Goal: Task Accomplishment & Management: Use online tool/utility

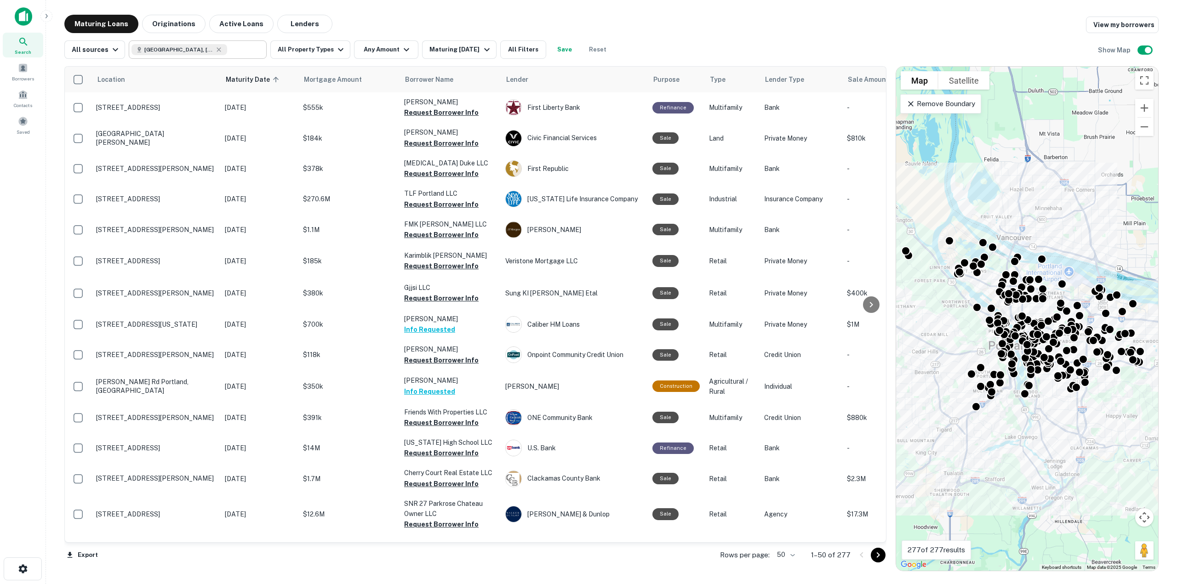
scroll to position [1124, 0]
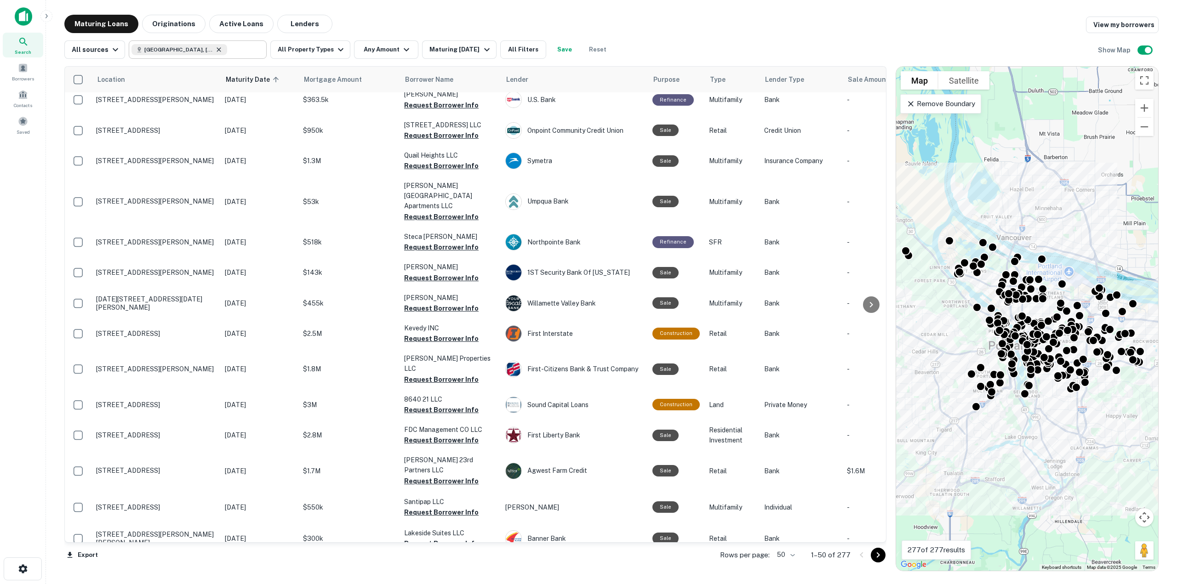
click at [215, 51] on icon at bounding box center [218, 49] width 7 height 7
type input "**********"
click at [255, 51] on icon "Clear" at bounding box center [256, 49] width 9 height 9
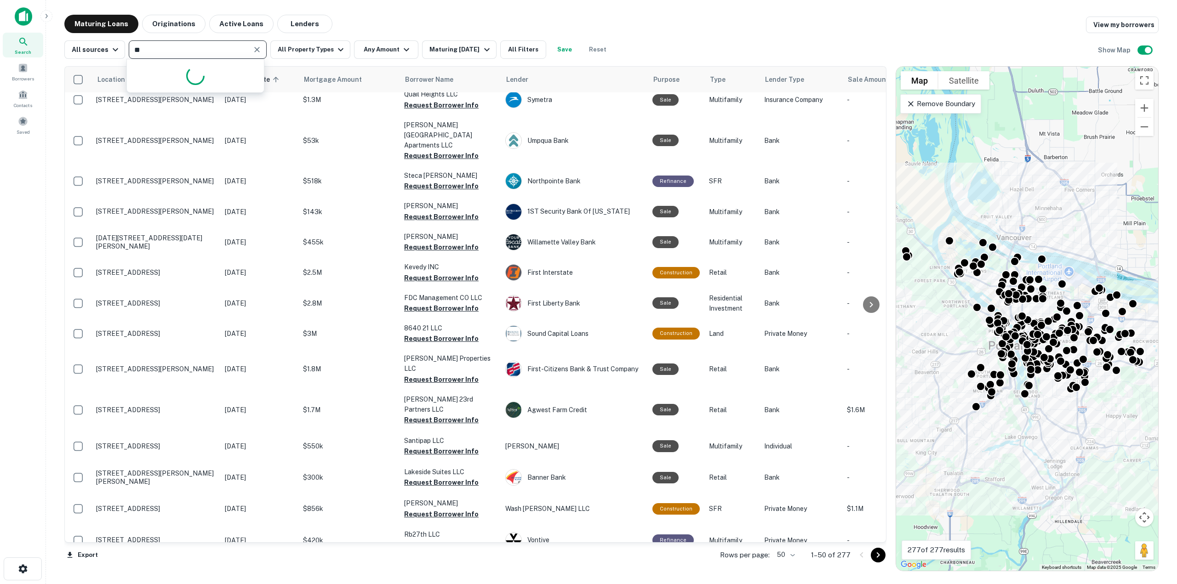
type input "*"
type input "**********"
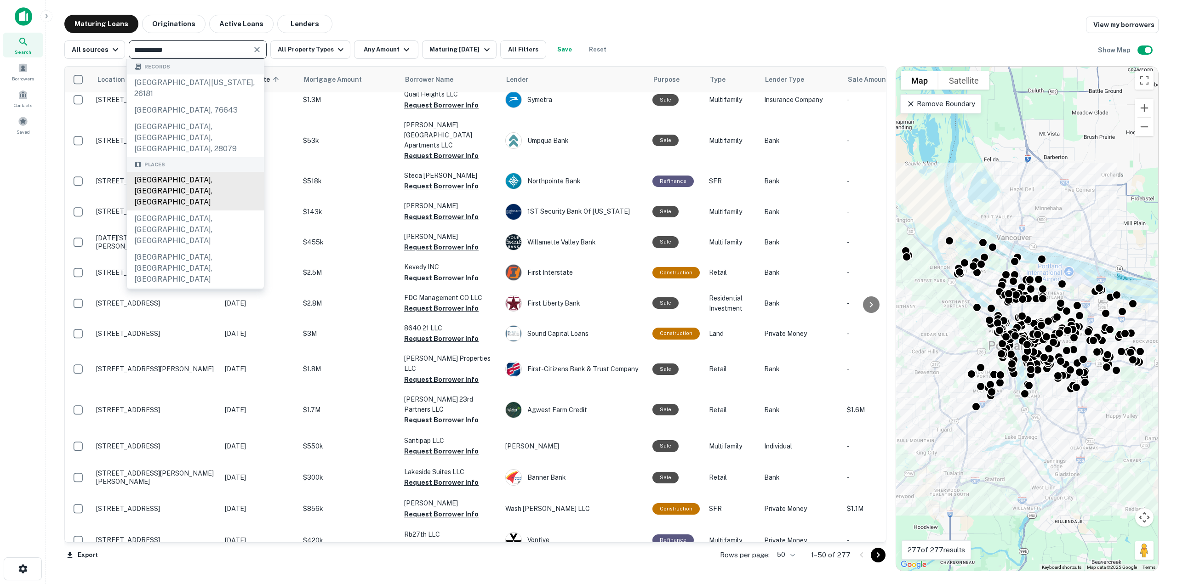
click at [180, 175] on div "[GEOGRAPHIC_DATA], [GEOGRAPHIC_DATA], [GEOGRAPHIC_DATA]" at bounding box center [195, 191] width 137 height 39
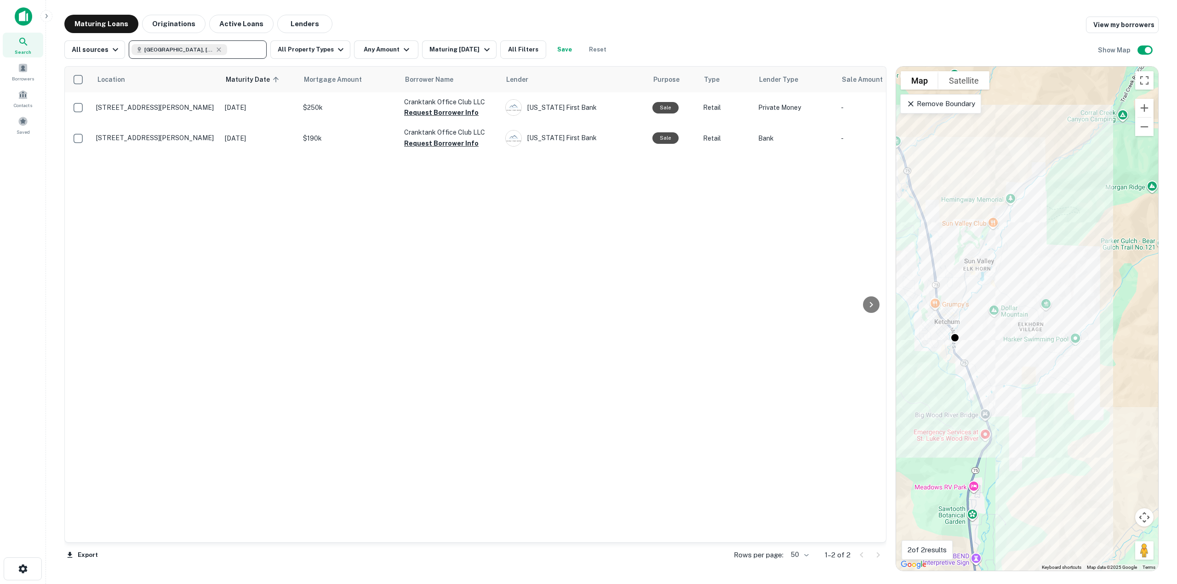
click at [457, 65] on div "Location Maturity Date sorted ascending Mortgage Amount Borrower Name Lender Pu…" at bounding box center [611, 315] width 1094 height 513
click at [456, 48] on div "Maturing [DATE]" at bounding box center [460, 49] width 63 height 11
click at [80, 47] on button "5 Years" at bounding box center [66, 43] width 28 height 10
click at [49, 69] on button "Apply Changes" at bounding box center [24, 65] width 49 height 10
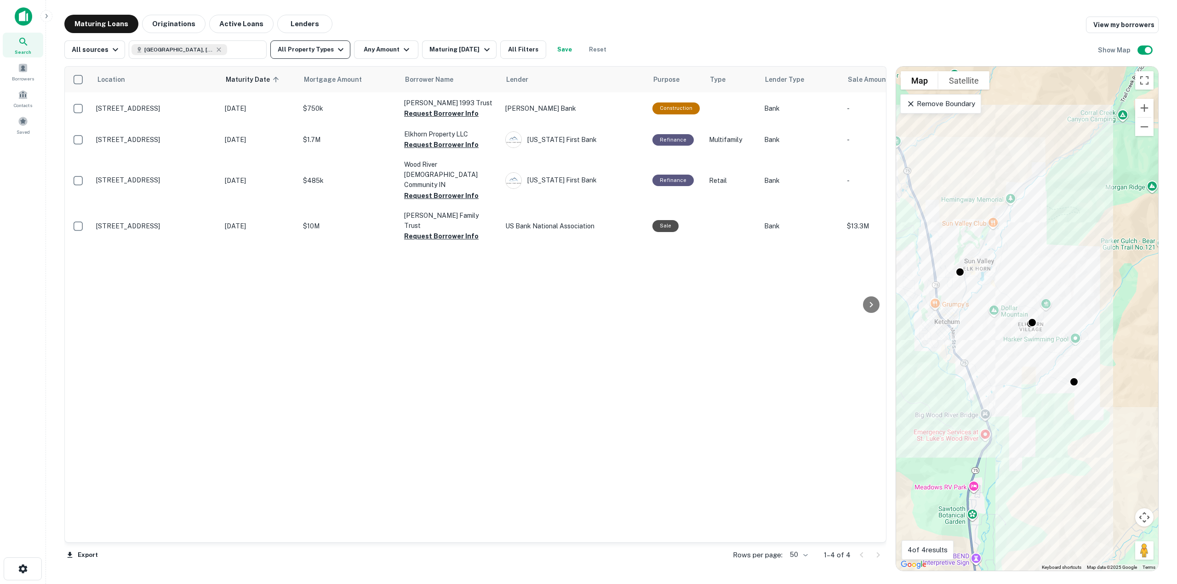
click at [316, 46] on button "All Property Types" at bounding box center [310, 49] width 80 height 18
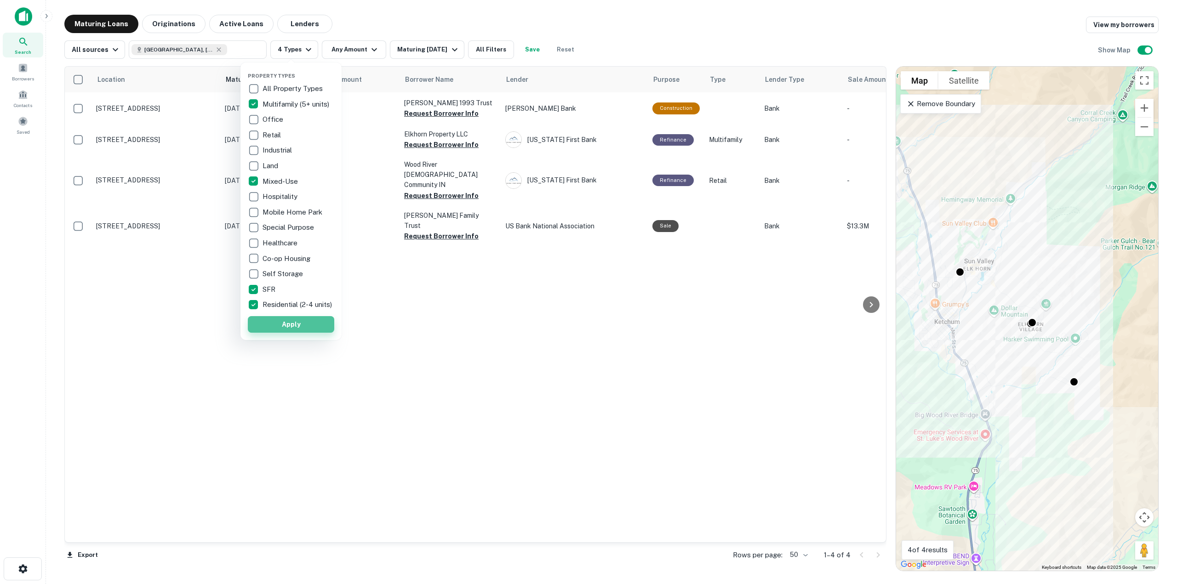
click at [271, 333] on button "Apply" at bounding box center [291, 324] width 86 height 17
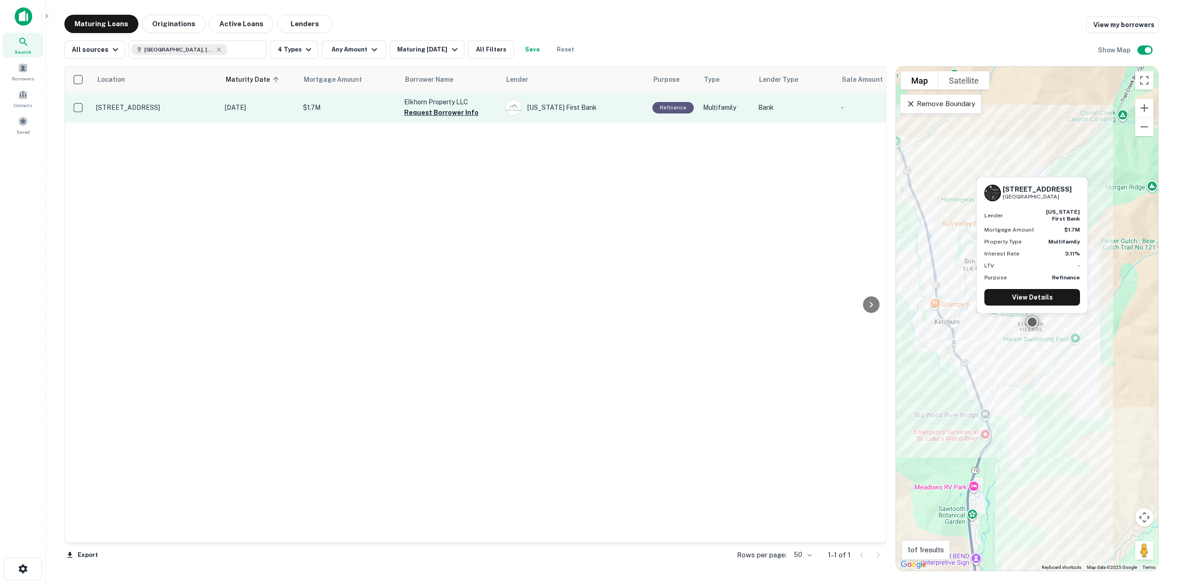
click at [413, 115] on button "Request Borrower Info" at bounding box center [441, 112] width 74 height 11
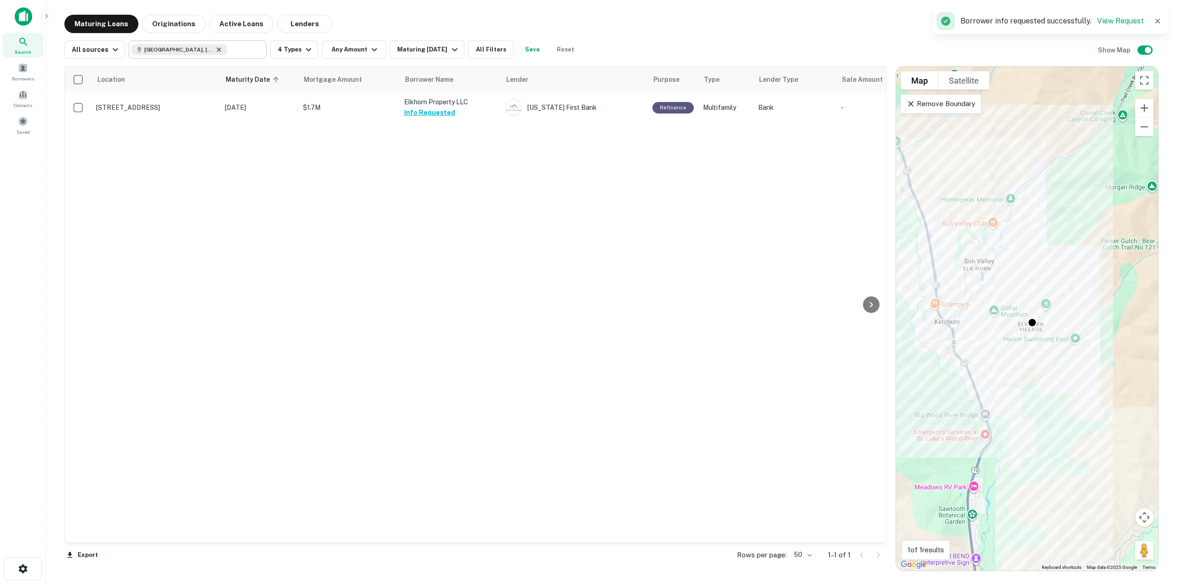
click at [215, 48] on icon at bounding box center [218, 49] width 7 height 7
type input "**********"
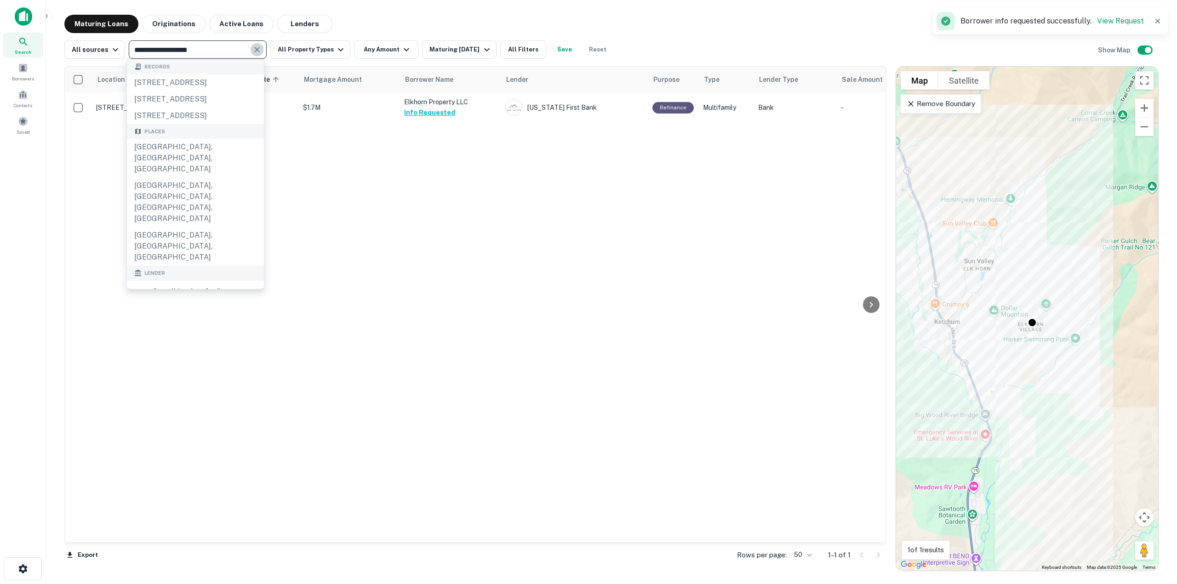
click at [254, 53] on icon "Clear" at bounding box center [256, 49] width 9 height 9
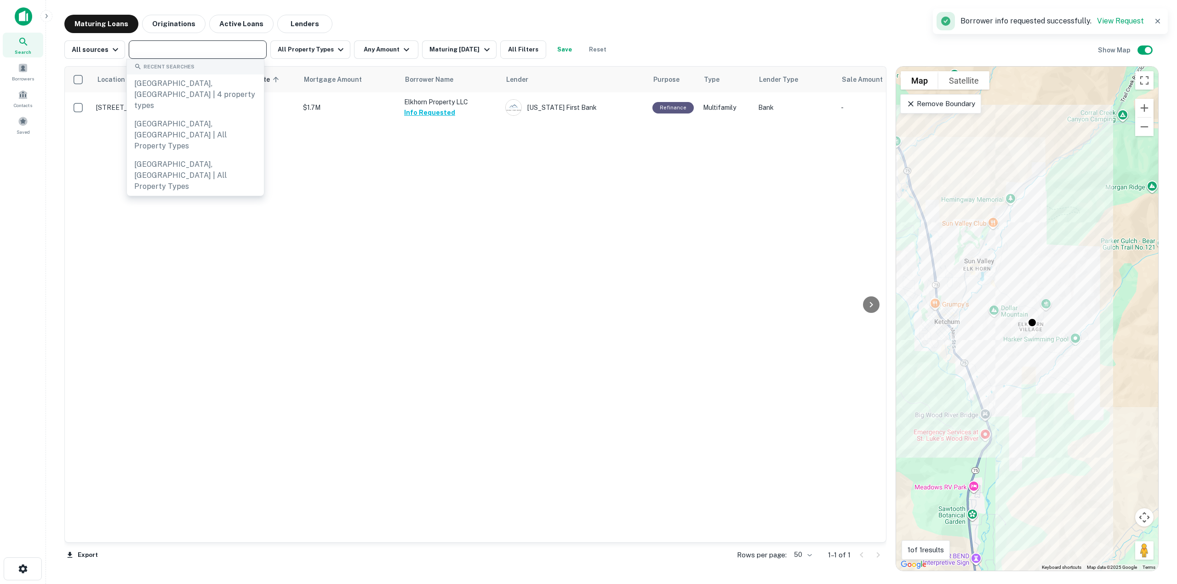
click at [217, 49] on input "text" at bounding box center [196, 49] width 131 height 13
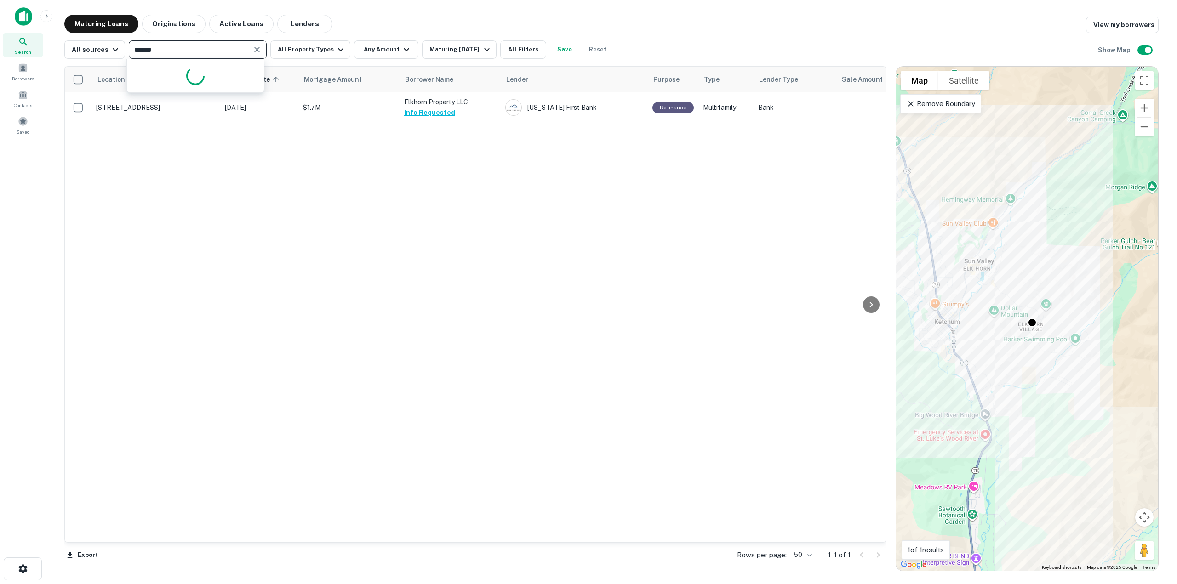
type input "*******"
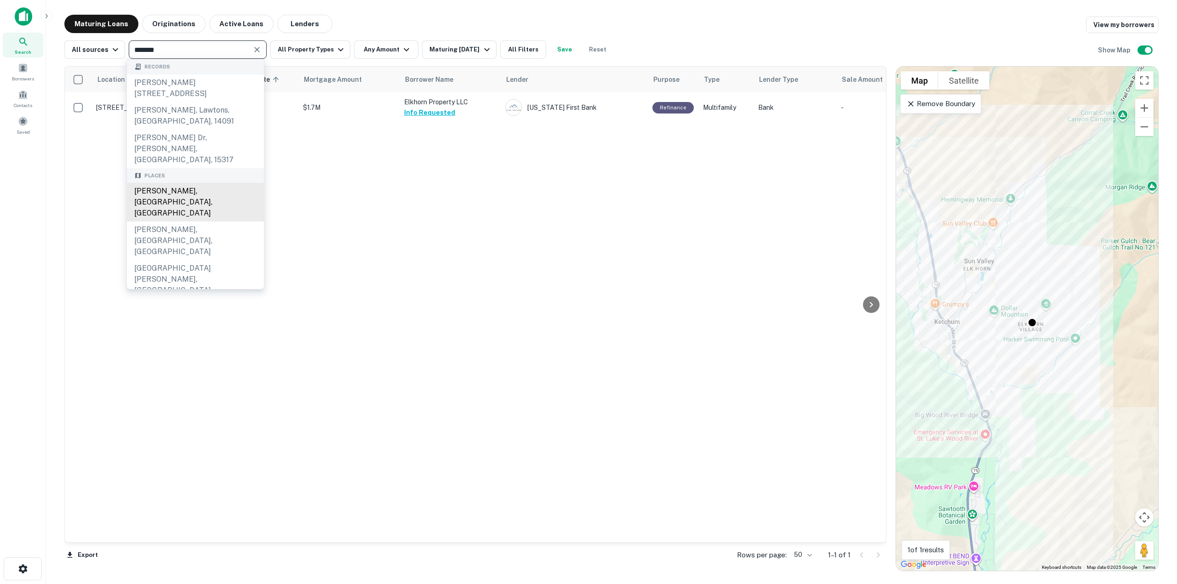
click at [211, 183] on div "[PERSON_NAME], [GEOGRAPHIC_DATA], [GEOGRAPHIC_DATA]" at bounding box center [195, 202] width 137 height 39
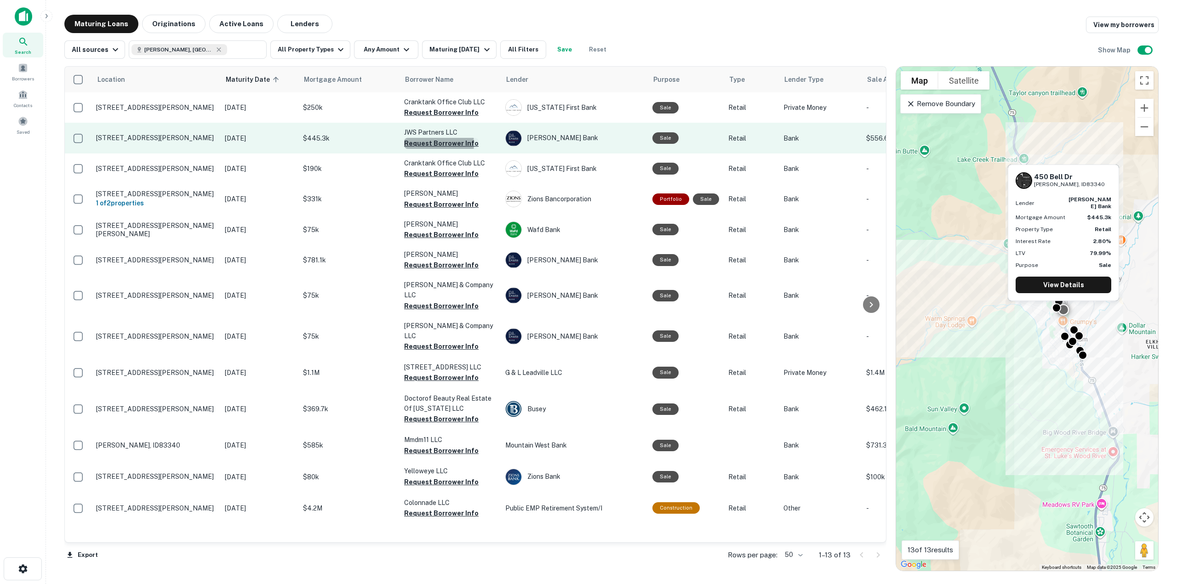
click at [430, 144] on button "Request Borrower Info" at bounding box center [441, 143] width 74 height 11
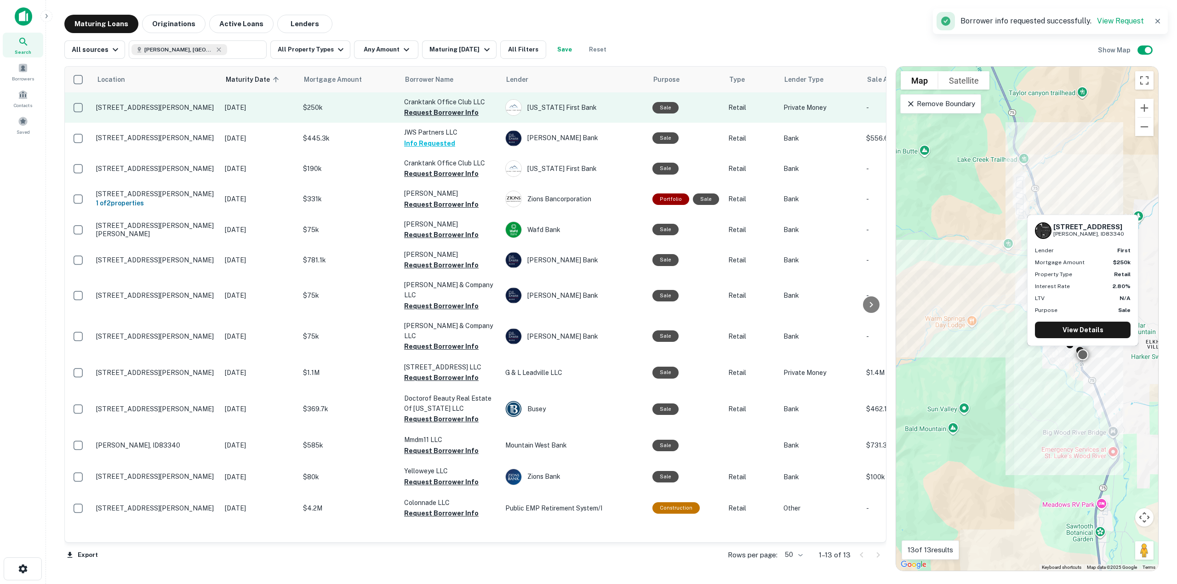
click at [439, 115] on button "Request Borrower Info" at bounding box center [441, 112] width 74 height 11
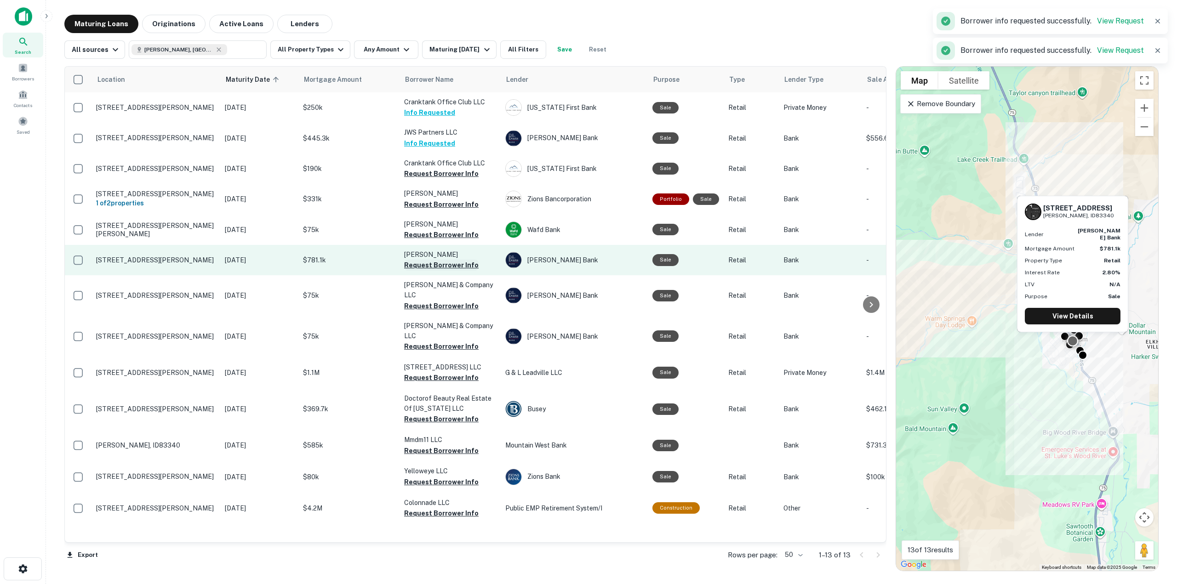
click at [440, 264] on button "Request Borrower Info" at bounding box center [441, 265] width 74 height 11
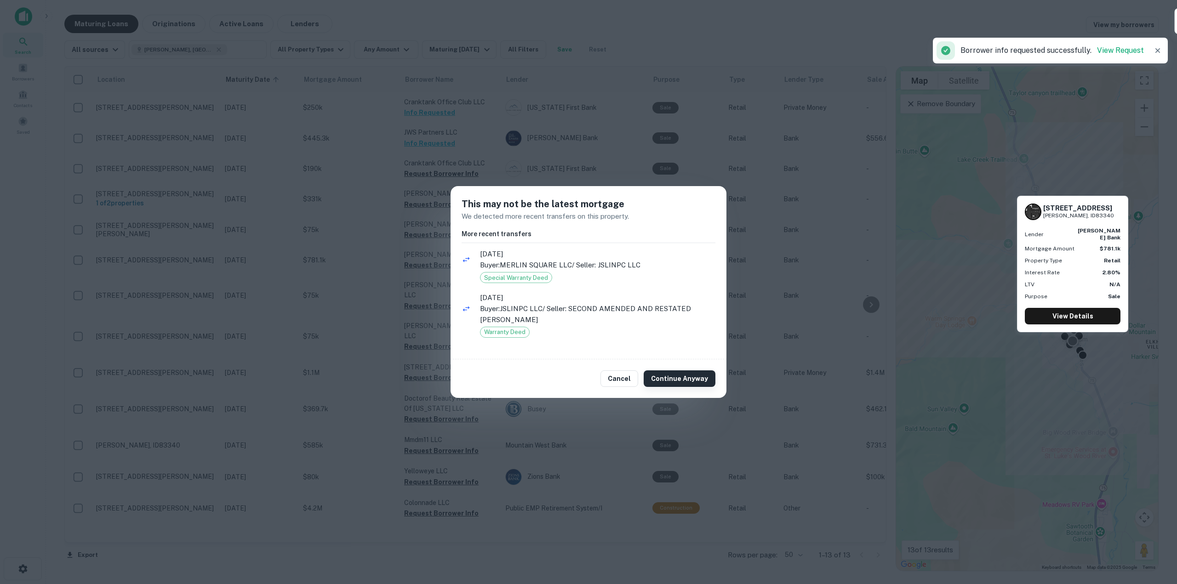
click at [668, 377] on button "Continue Anyway" at bounding box center [680, 379] width 72 height 17
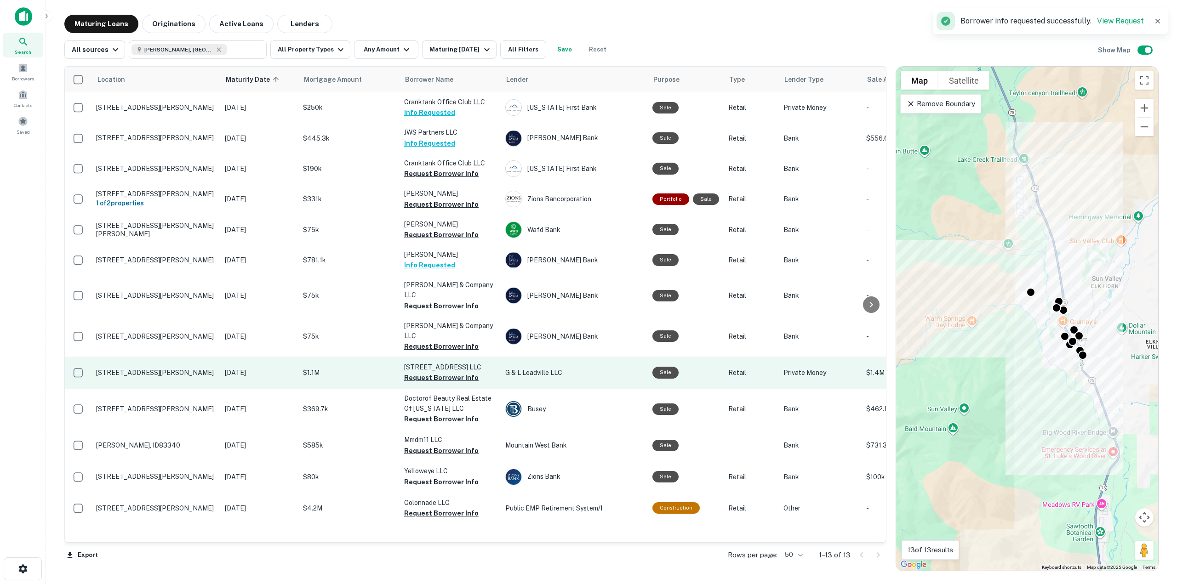
click at [440, 372] on button "Request Borrower Info" at bounding box center [441, 377] width 74 height 11
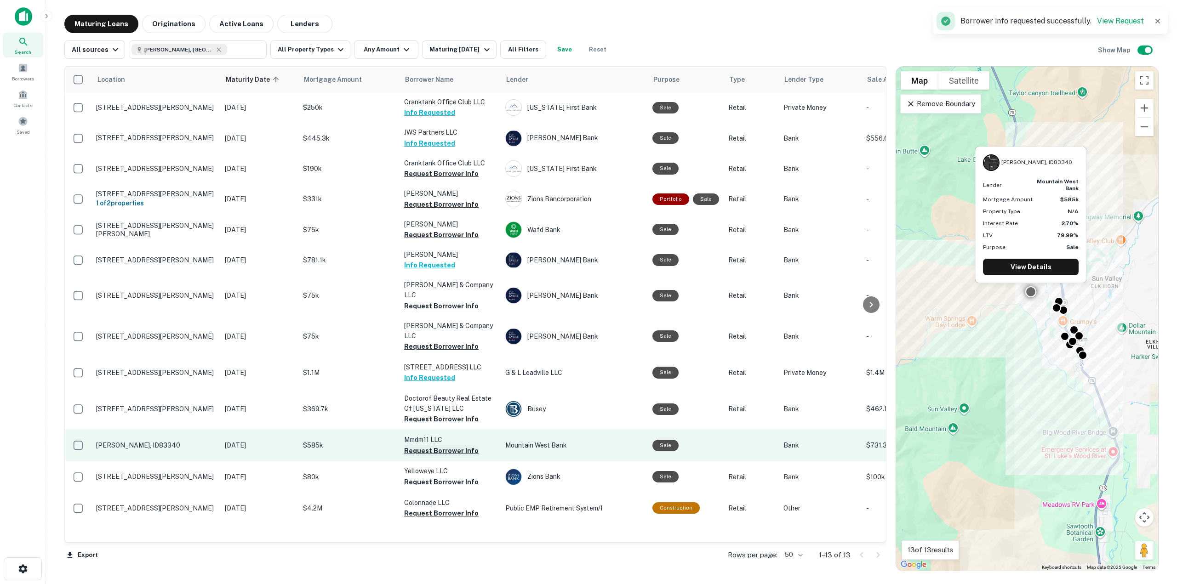
click at [439, 445] on button "Request Borrower Info" at bounding box center [441, 450] width 74 height 11
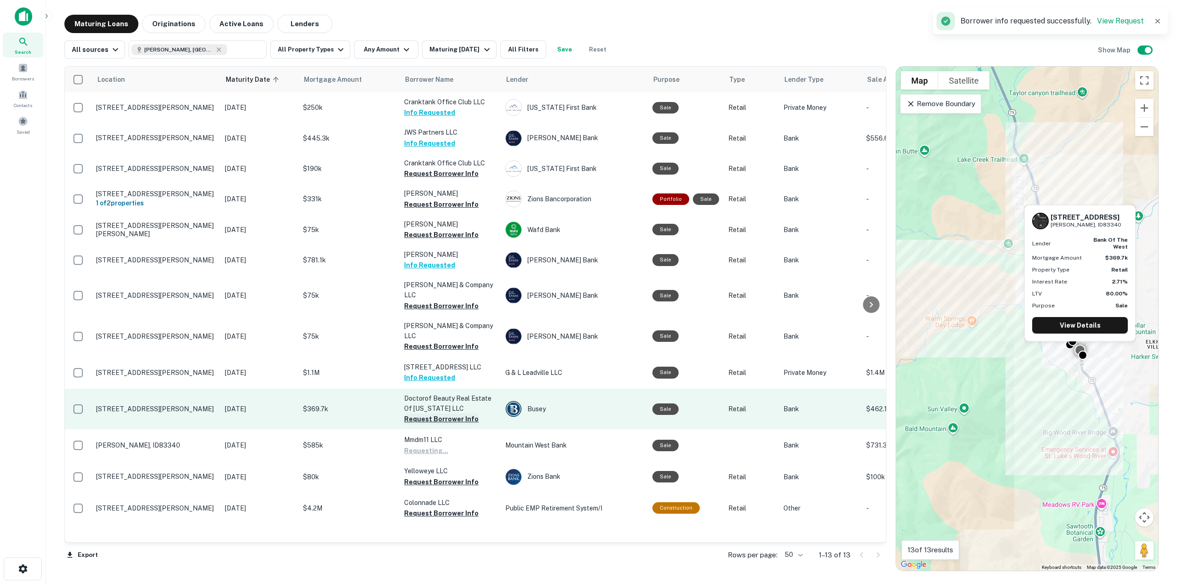
click at [445, 414] on button "Request Borrower Info" at bounding box center [441, 419] width 74 height 11
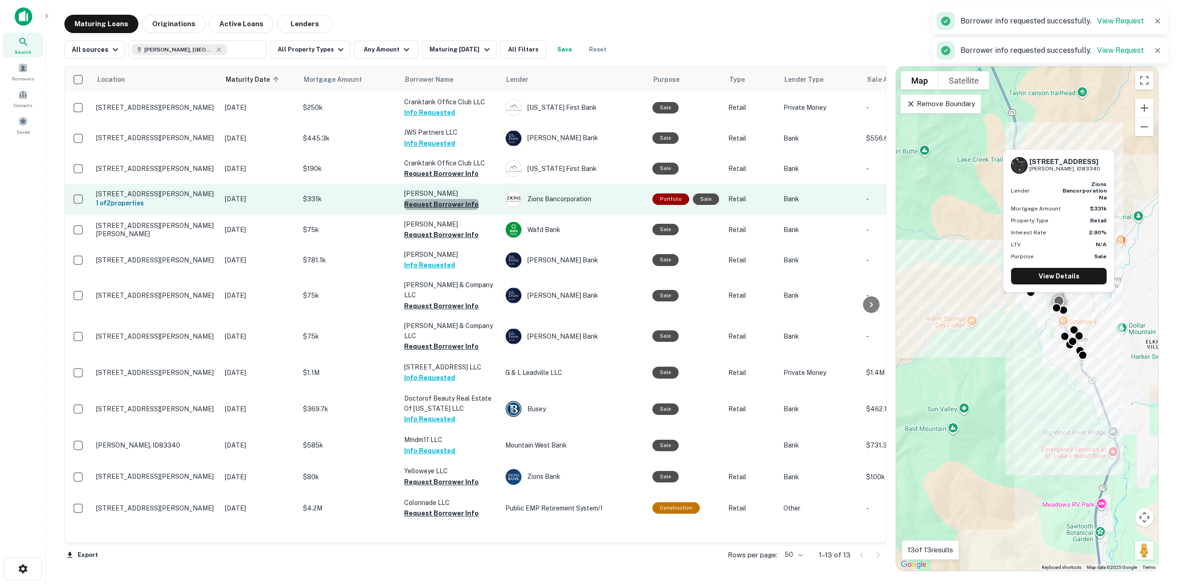
click at [456, 203] on button "Request Borrower Info" at bounding box center [441, 204] width 74 height 11
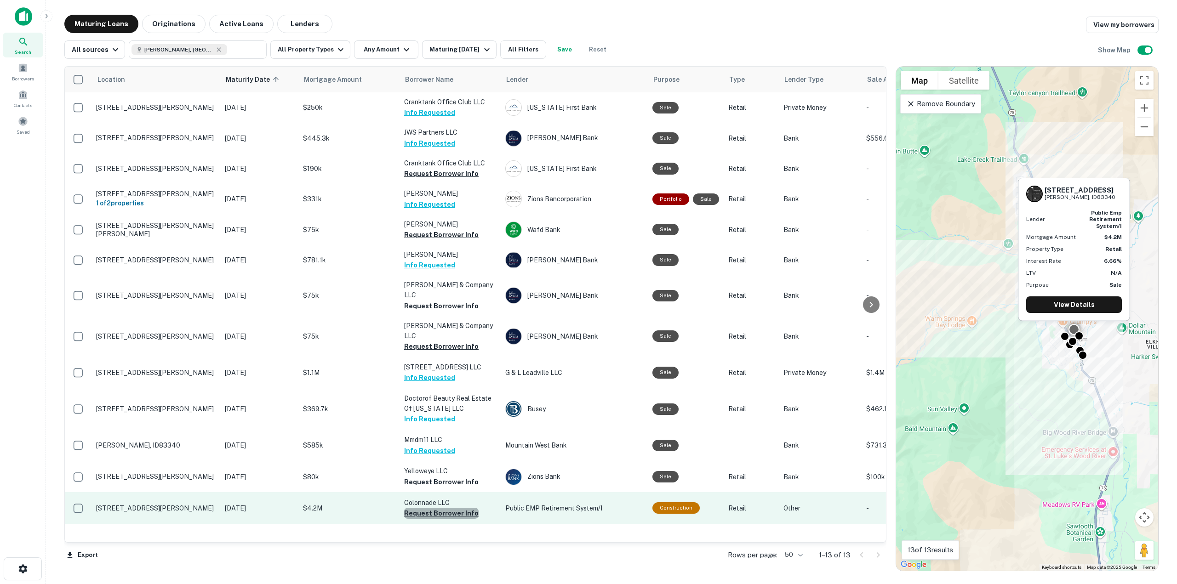
click at [462, 508] on button "Request Borrower Info" at bounding box center [441, 513] width 74 height 11
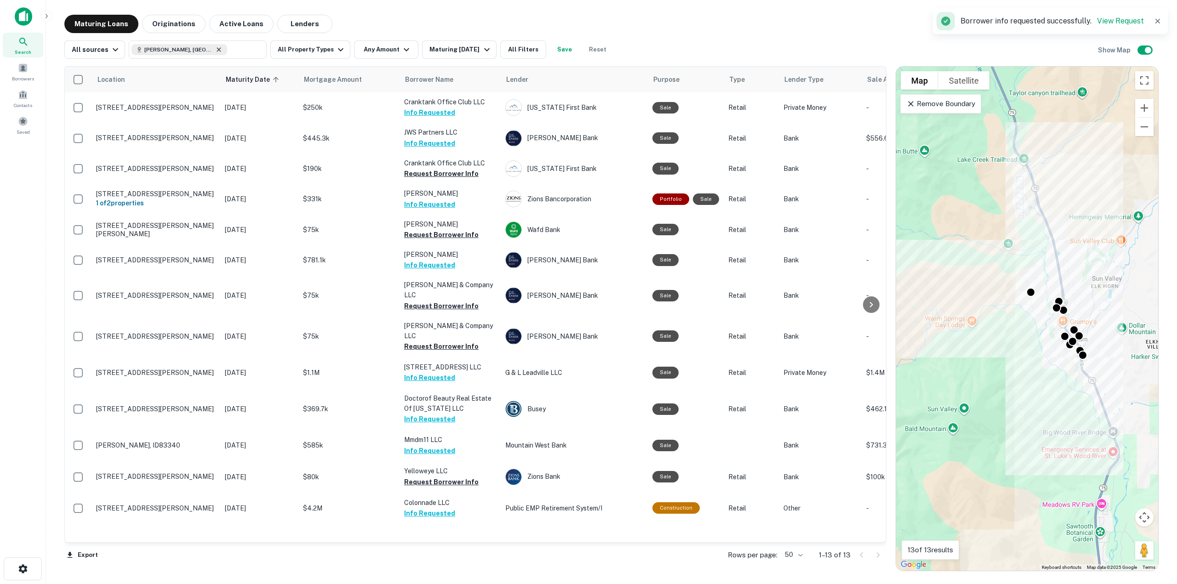
click at [215, 49] on icon at bounding box center [218, 49] width 7 height 7
type input "**********"
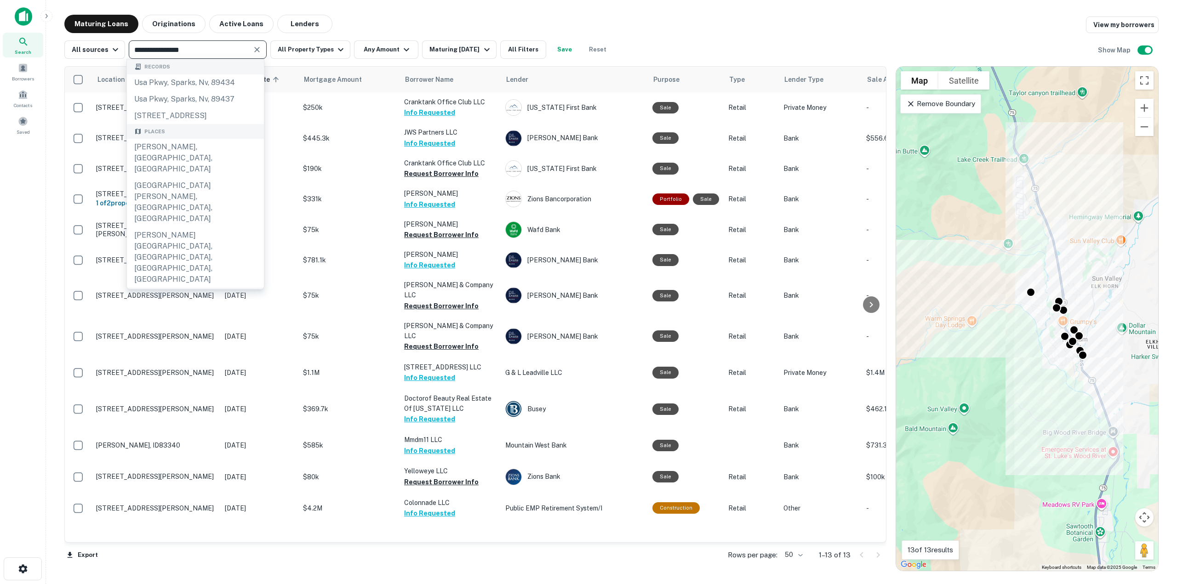
click at [254, 46] on icon "Clear" at bounding box center [256, 49] width 9 height 9
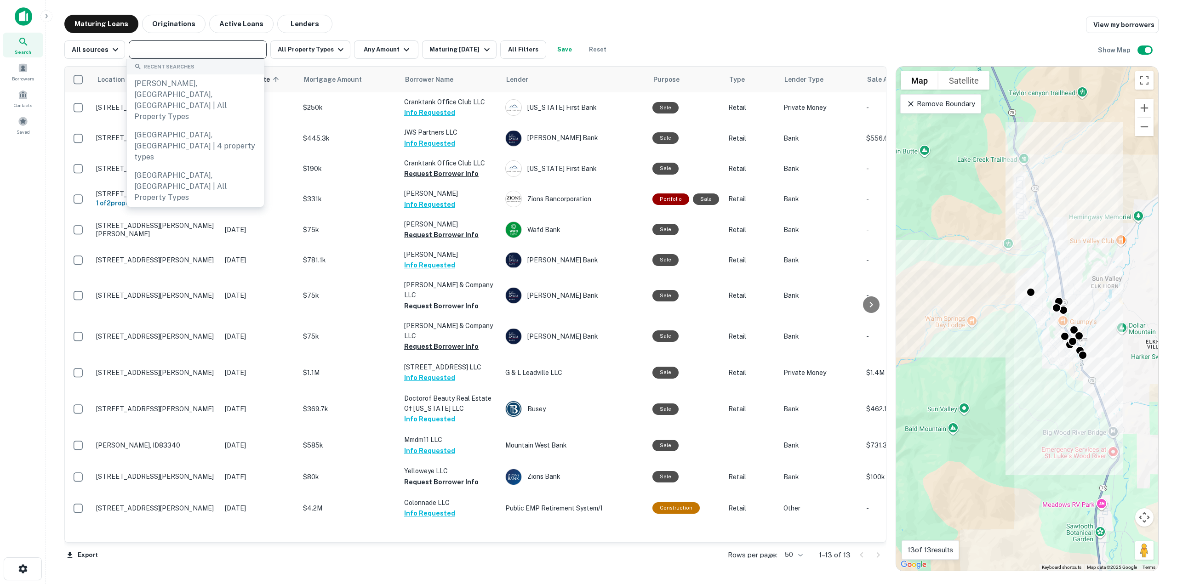
click at [228, 50] on input "text" at bounding box center [196, 49] width 131 height 13
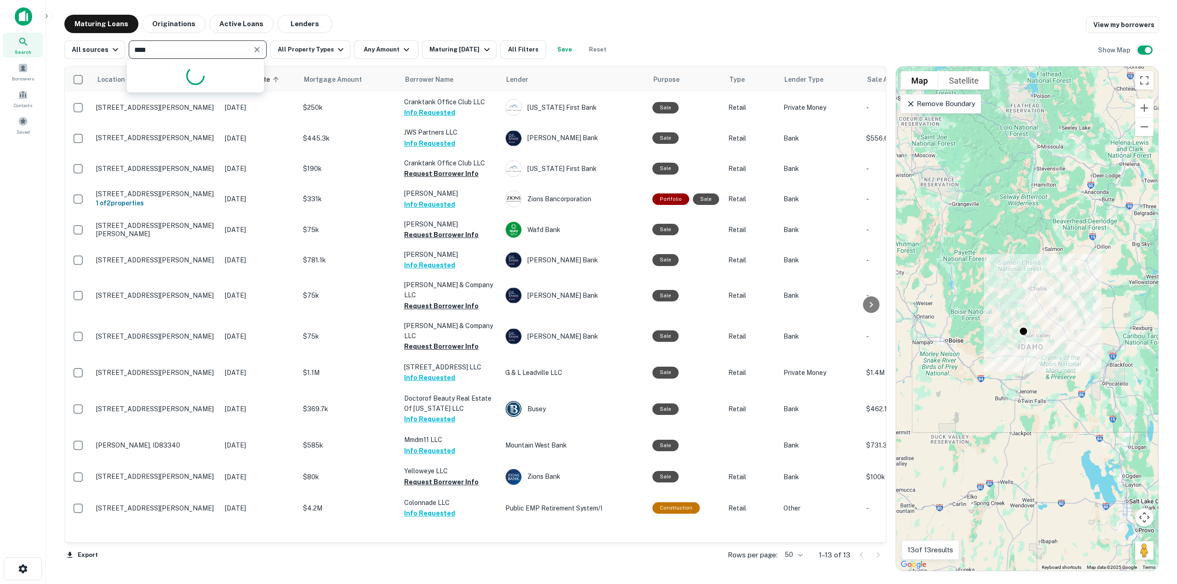
type input "*****"
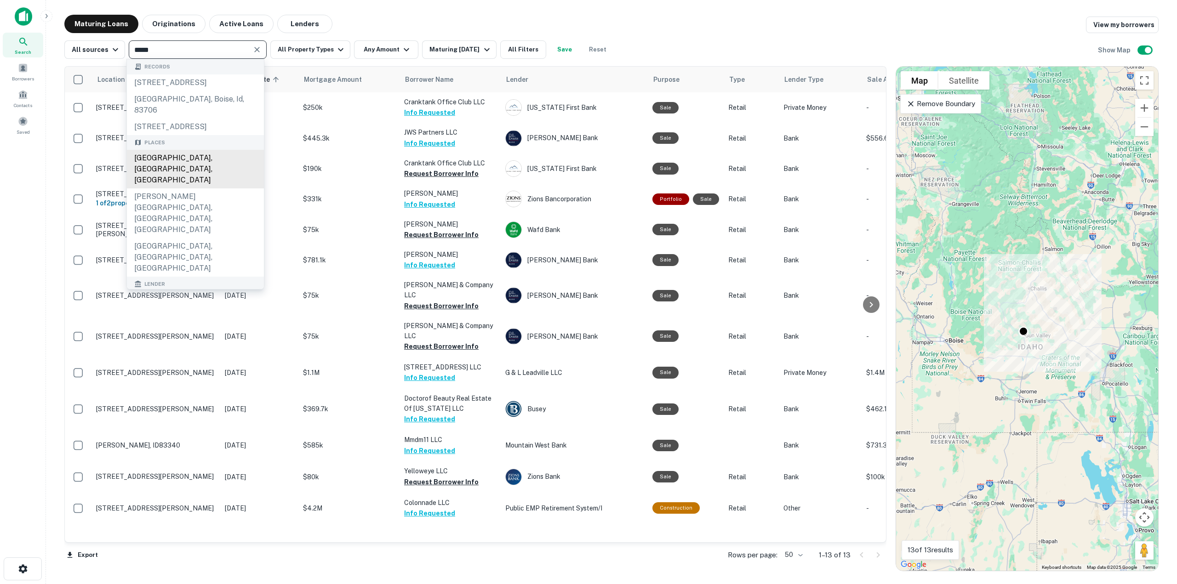
click at [180, 171] on div "[GEOGRAPHIC_DATA], [GEOGRAPHIC_DATA], [GEOGRAPHIC_DATA]" at bounding box center [195, 169] width 137 height 39
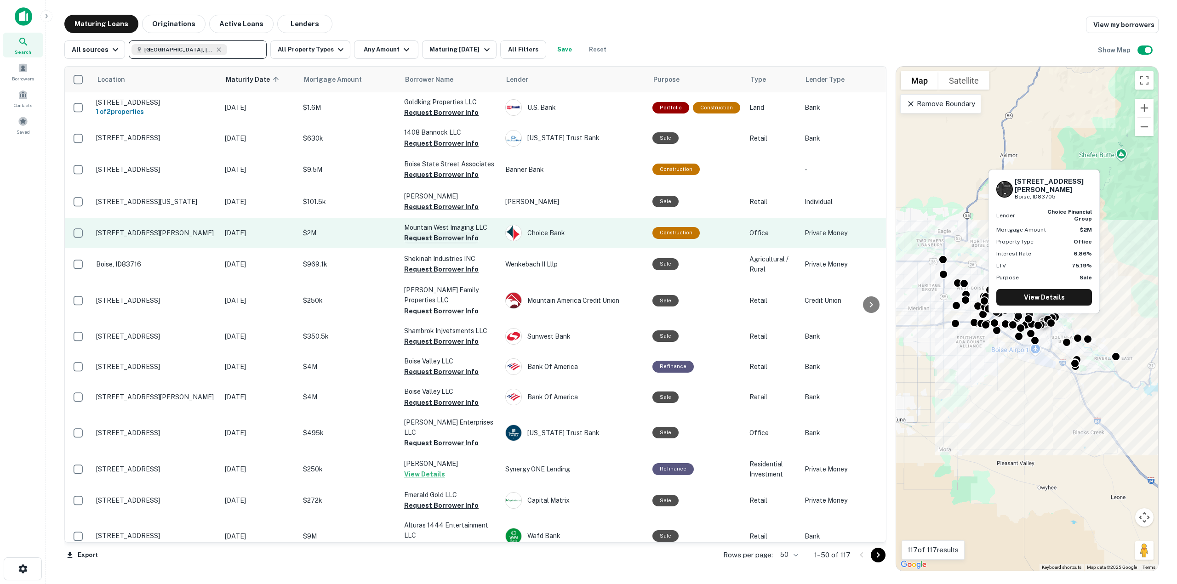
click at [417, 237] on button "Request Borrower Info" at bounding box center [441, 238] width 74 height 11
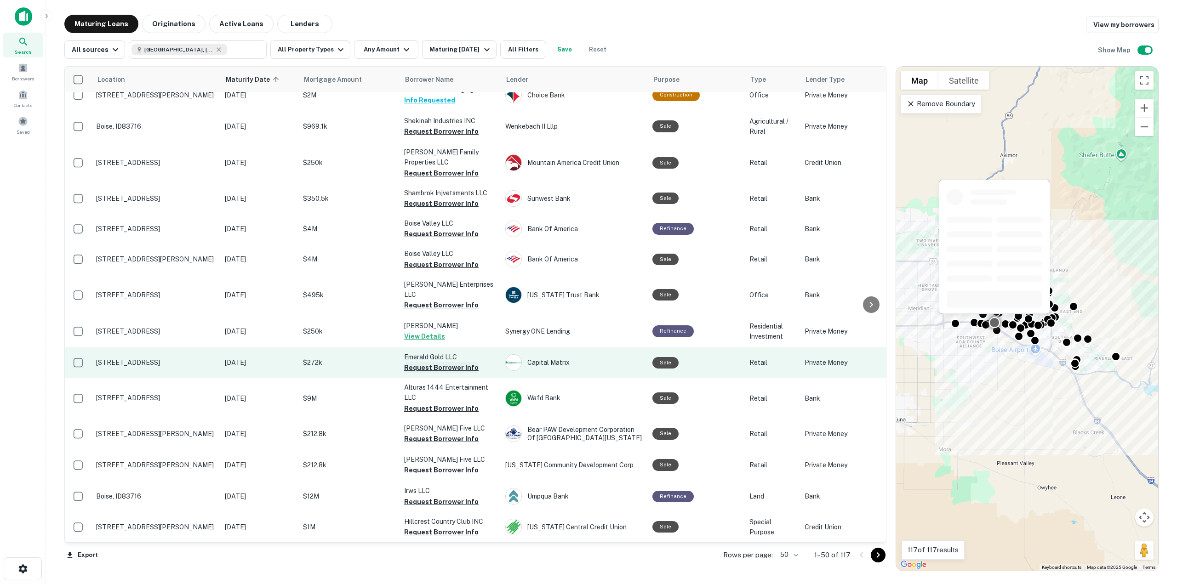
scroll to position [230, 0]
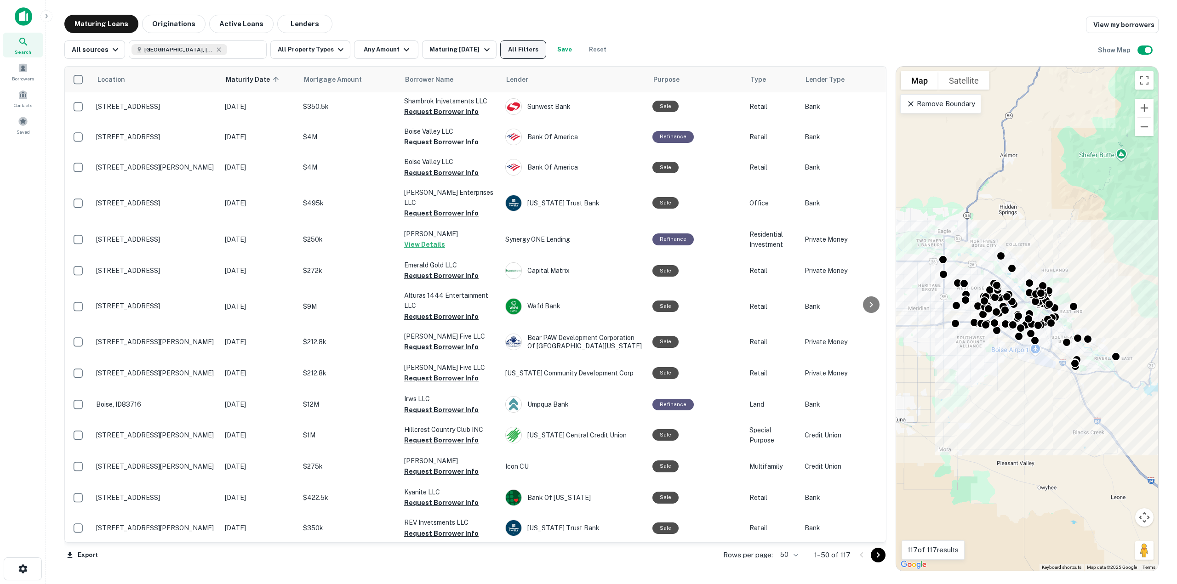
click at [508, 44] on button "All Filters" at bounding box center [523, 49] width 46 height 18
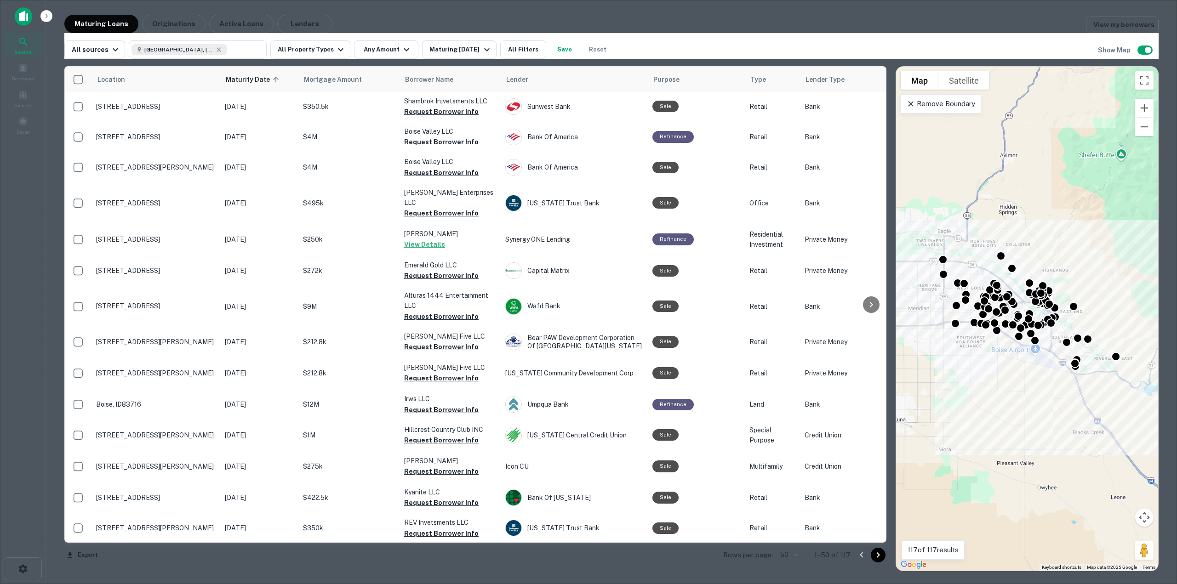
click at [507, 26] on div at bounding box center [588, 292] width 1177 height 584
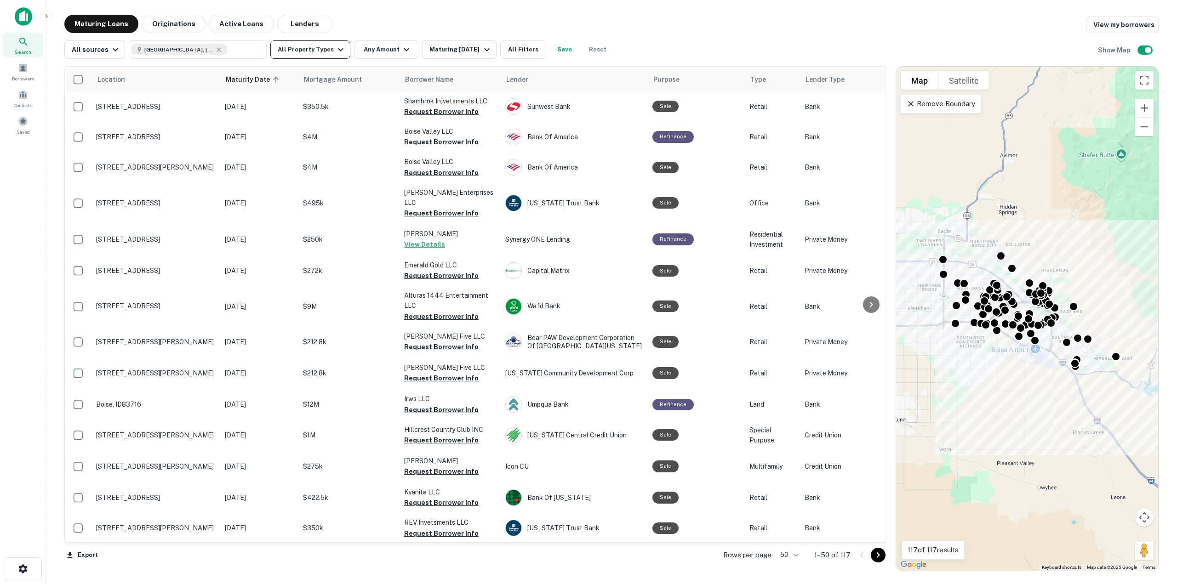
click at [325, 45] on button "All Property Types" at bounding box center [310, 49] width 80 height 18
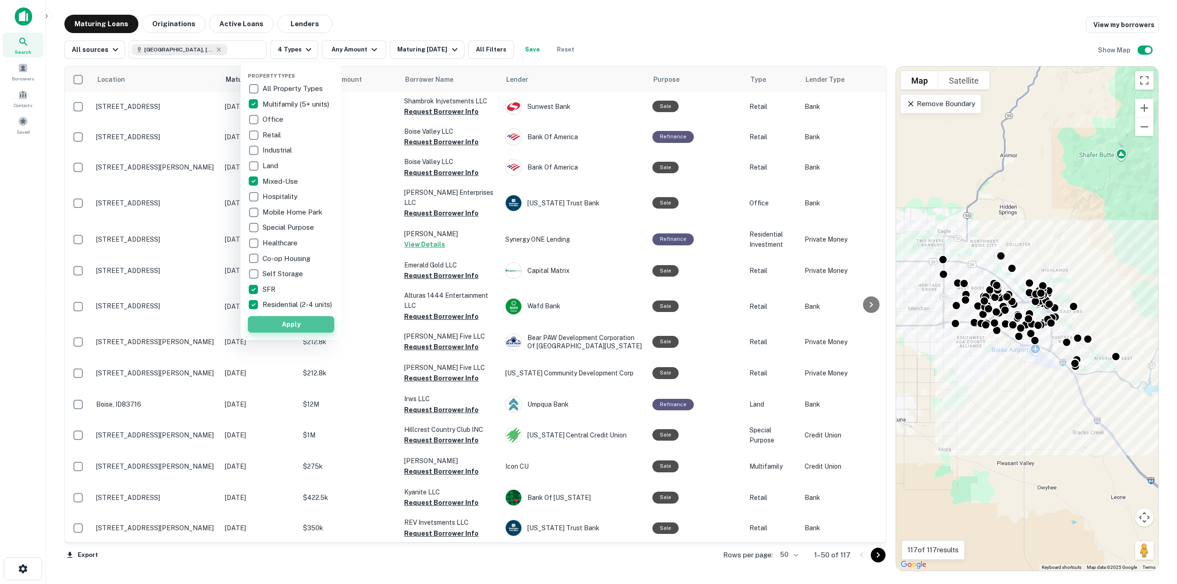
click at [266, 333] on button "Apply" at bounding box center [291, 324] width 86 height 17
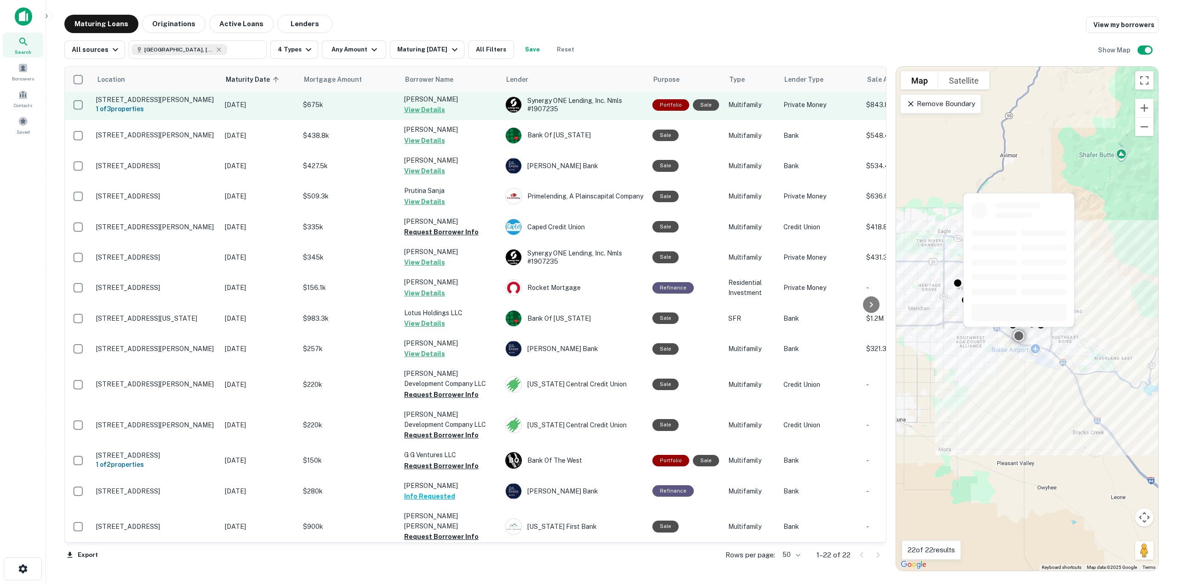
scroll to position [46, 0]
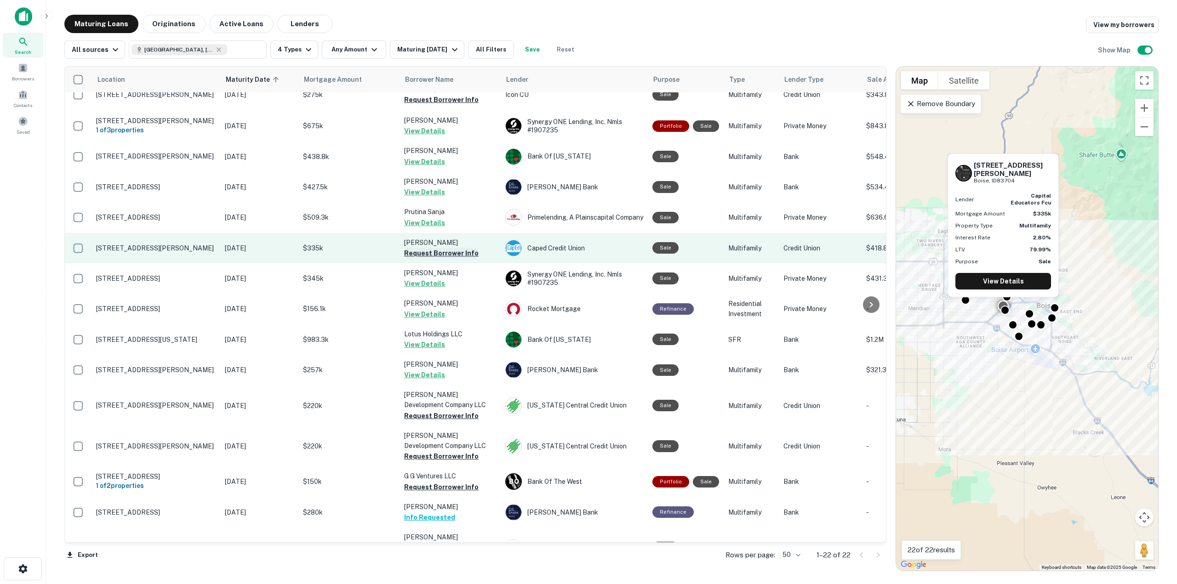
click at [439, 252] on button "Request Borrower Info" at bounding box center [441, 253] width 74 height 11
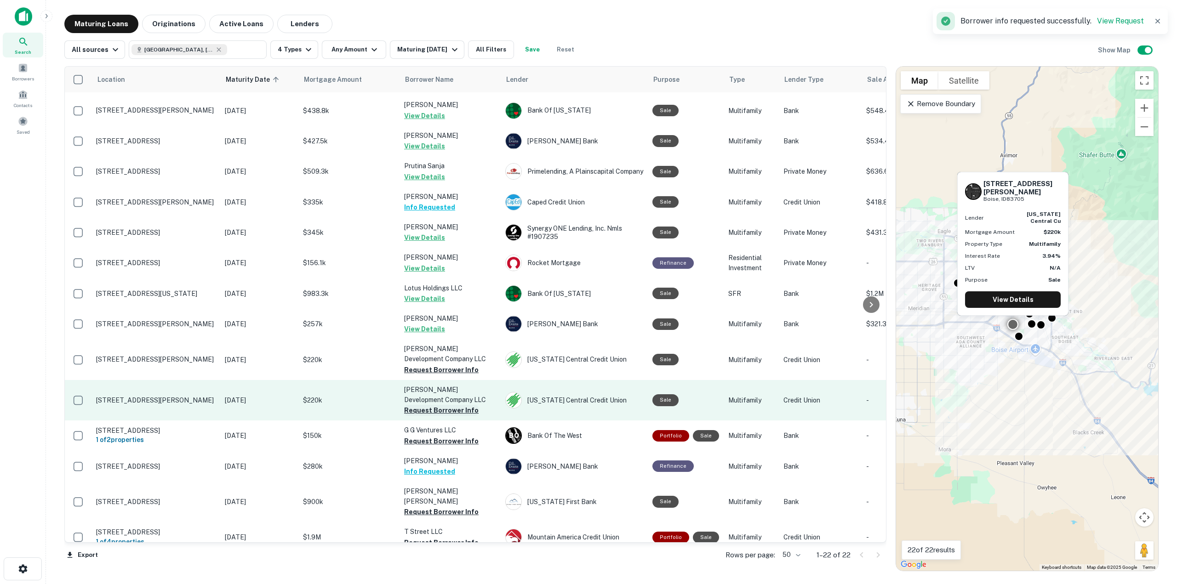
scroll to position [138, 0]
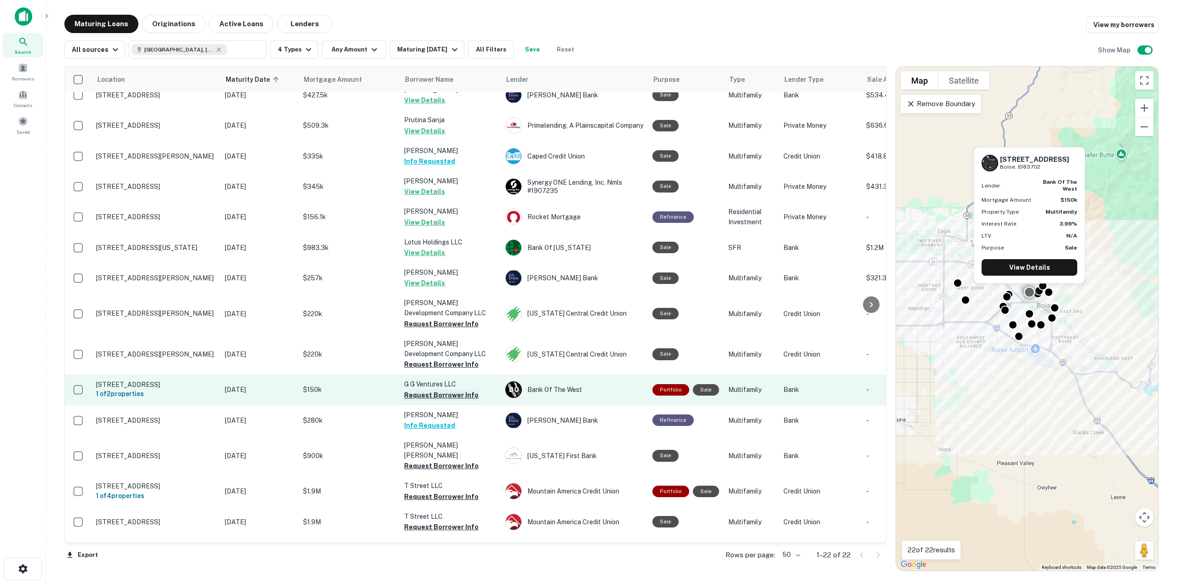
click at [452, 397] on button "Request Borrower Info" at bounding box center [441, 395] width 74 height 11
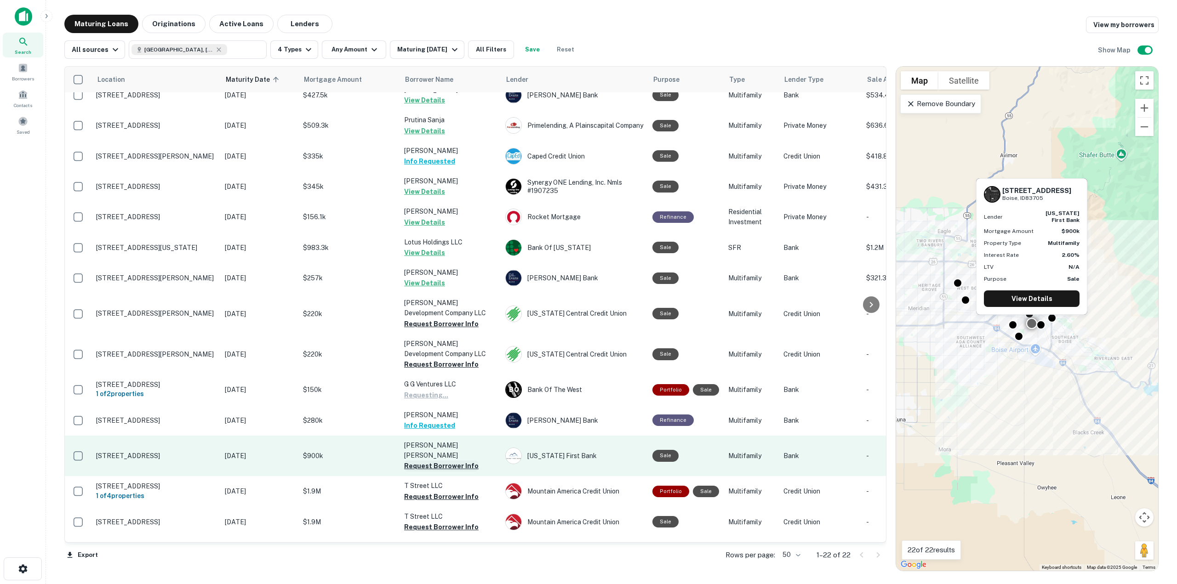
click at [448, 461] on button "Request Borrower Info" at bounding box center [441, 466] width 74 height 11
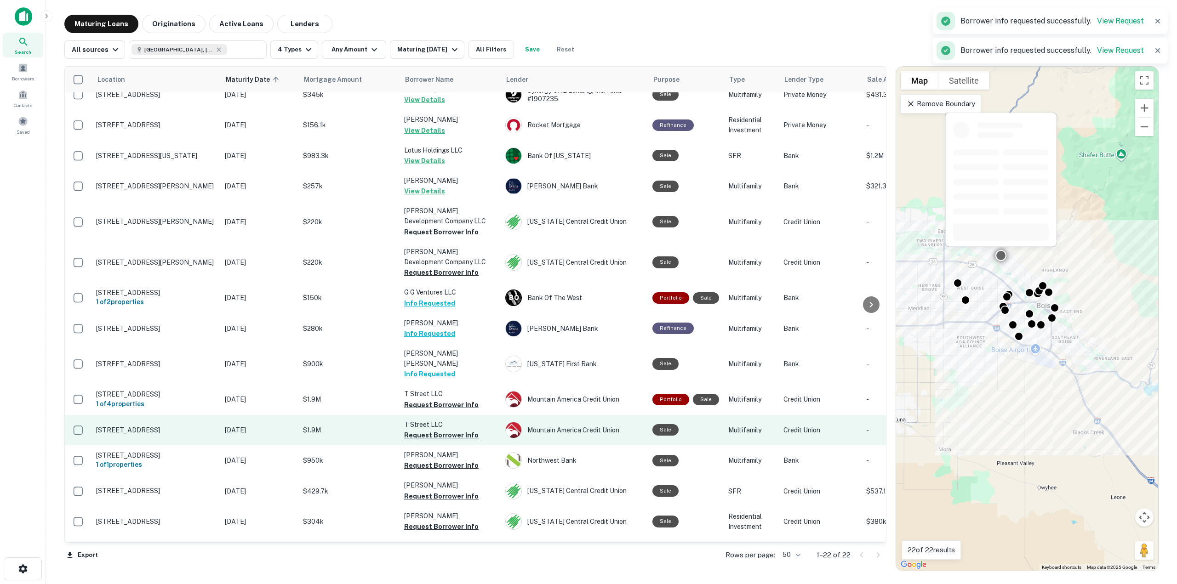
scroll to position [252, 0]
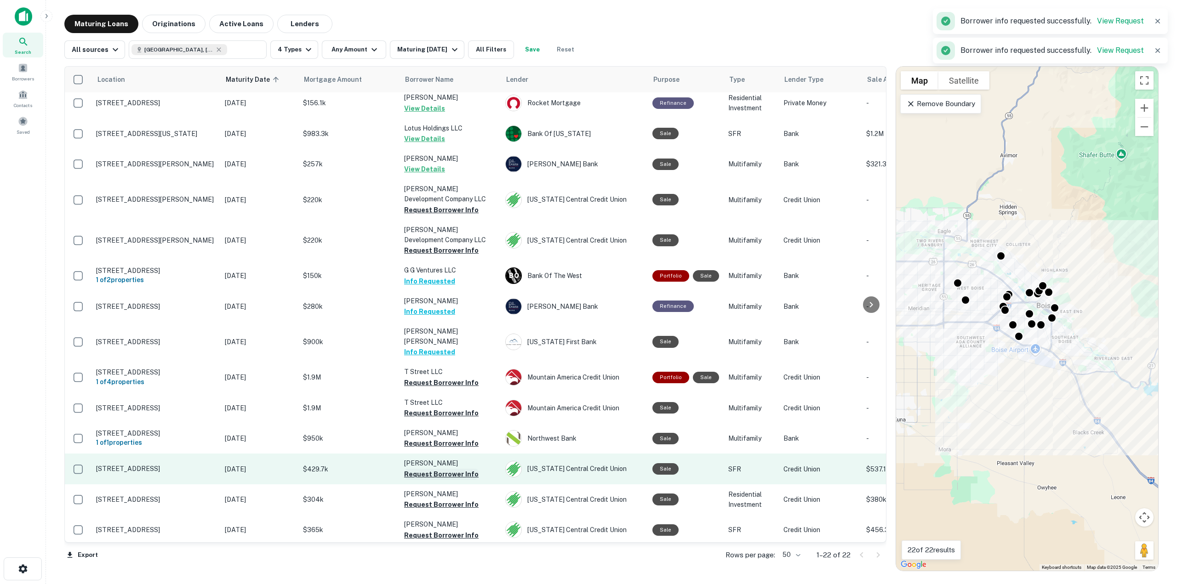
click at [424, 469] on button "Request Borrower Info" at bounding box center [441, 474] width 74 height 11
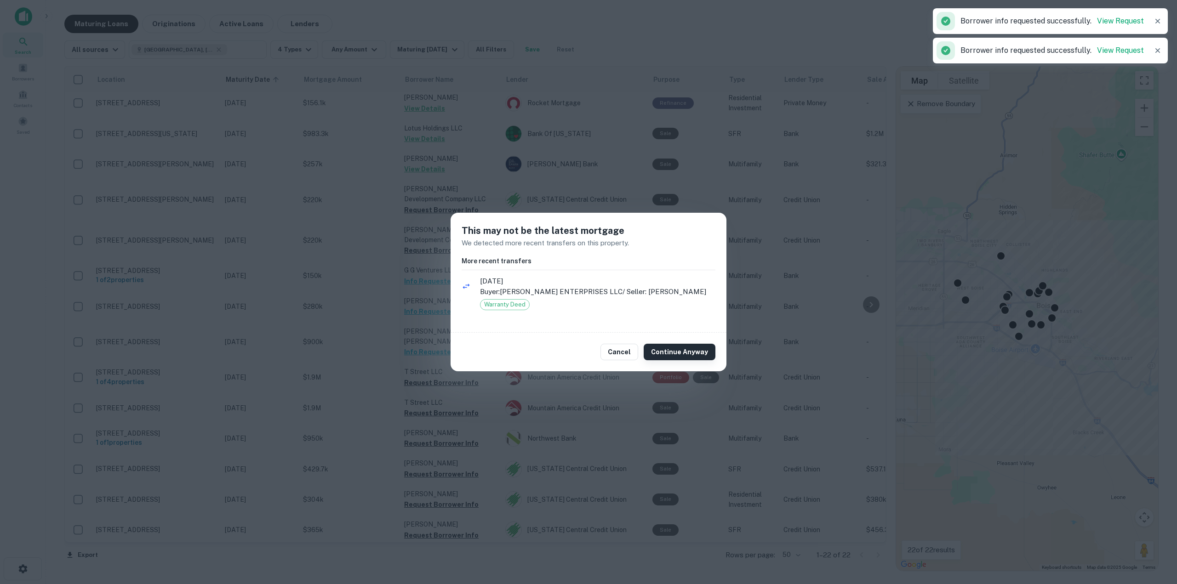
click at [665, 346] on button "Continue Anyway" at bounding box center [680, 352] width 72 height 17
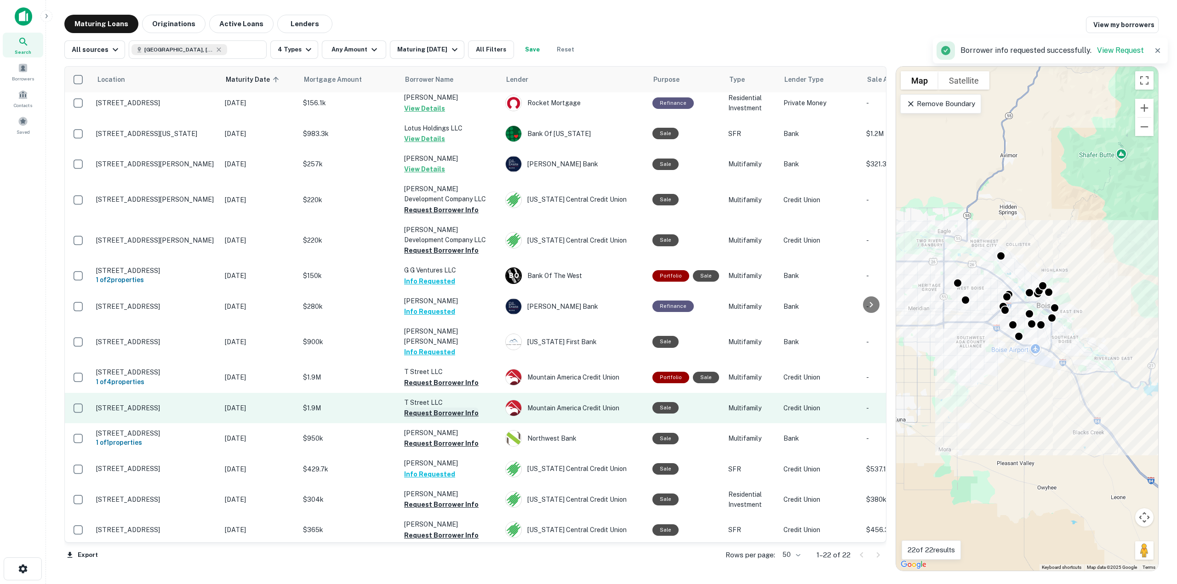
click at [451, 408] on button "Request Borrower Info" at bounding box center [441, 413] width 74 height 11
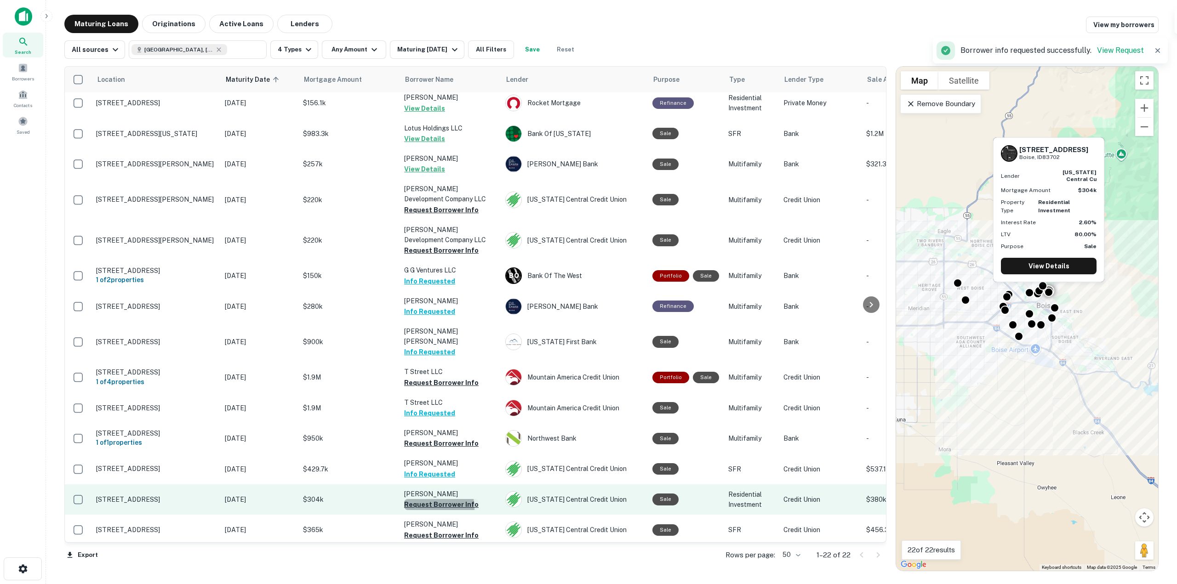
click at [431, 499] on button "Request Borrower Info" at bounding box center [441, 504] width 74 height 11
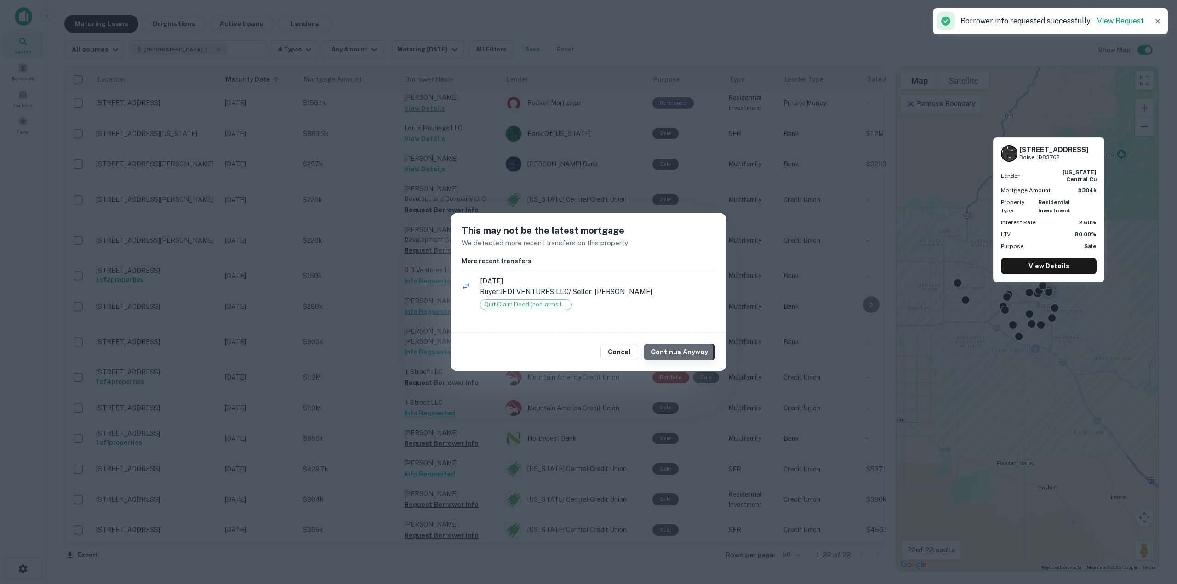
click at [665, 352] on button "Continue Anyway" at bounding box center [680, 352] width 72 height 17
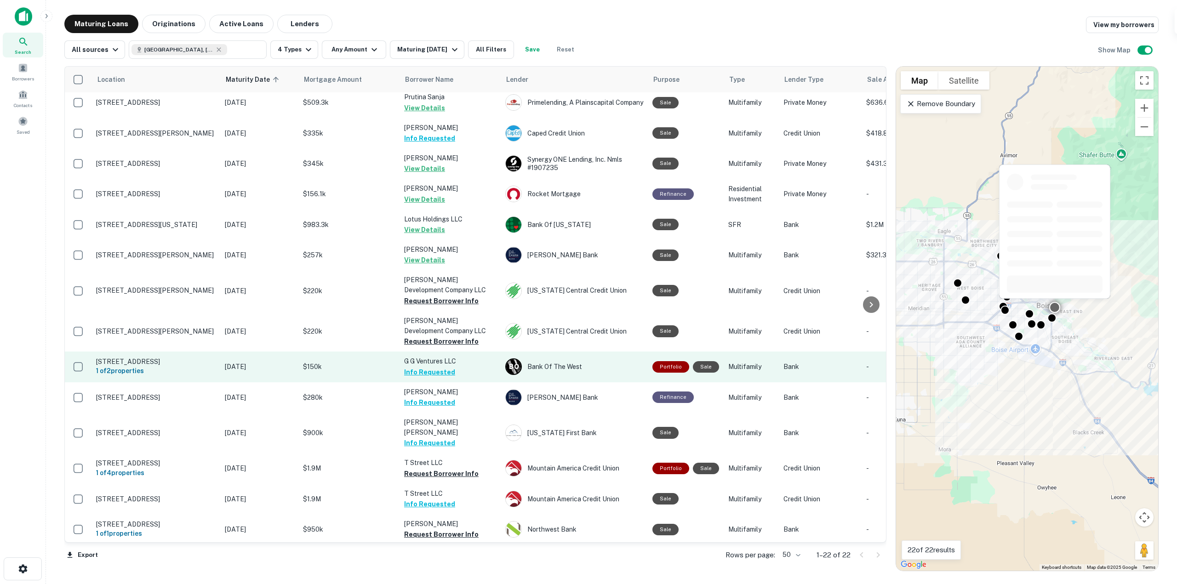
scroll to position [160, 0]
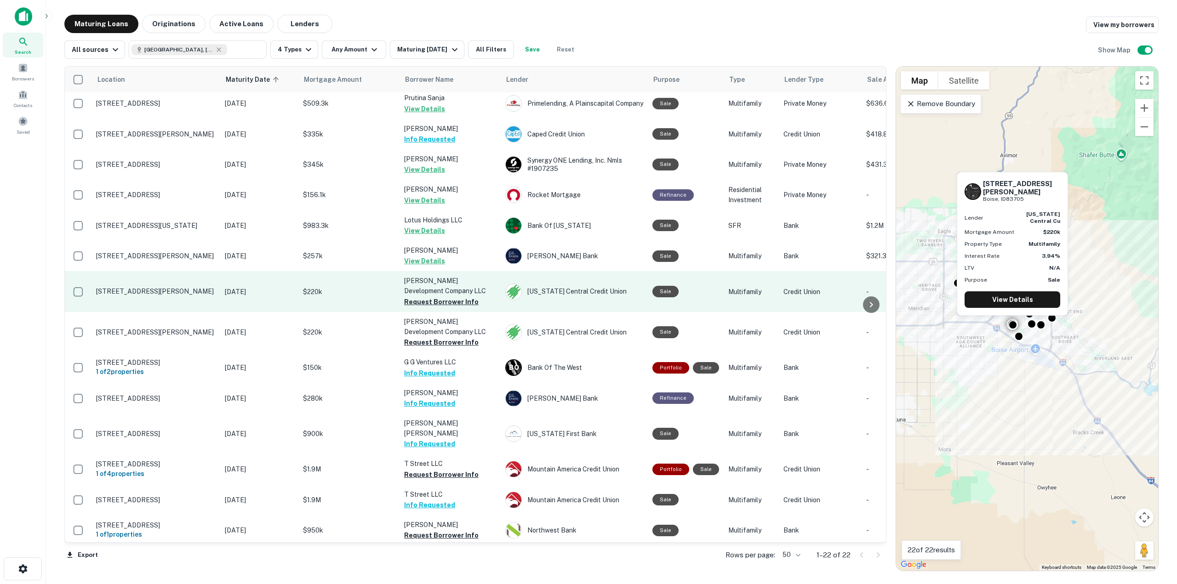
click at [438, 299] on button "Request Borrower Info" at bounding box center [441, 302] width 74 height 11
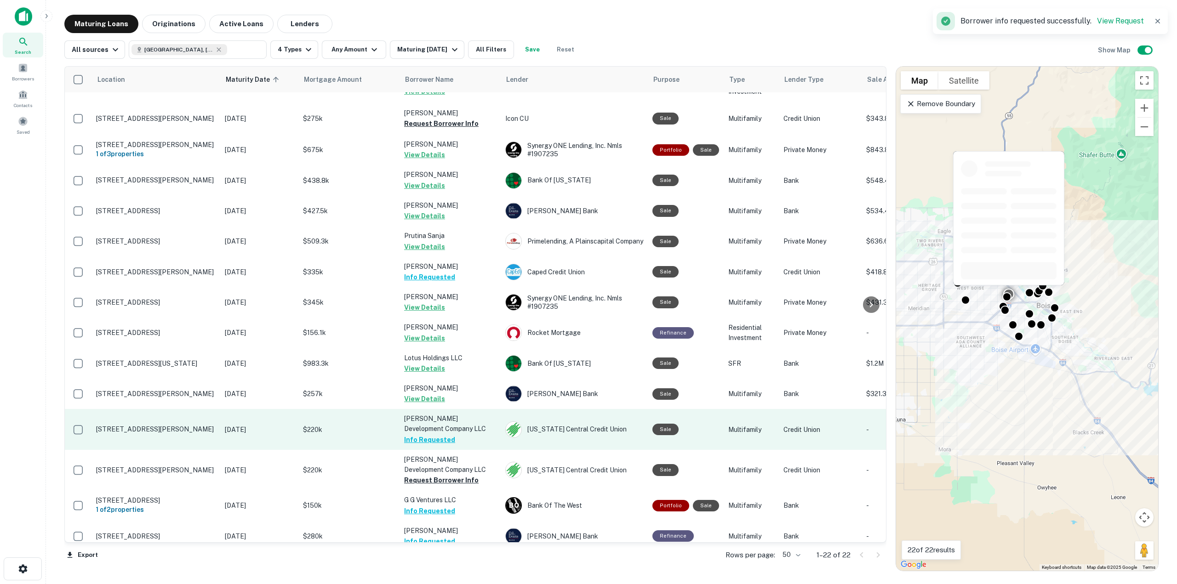
scroll to position [0, 0]
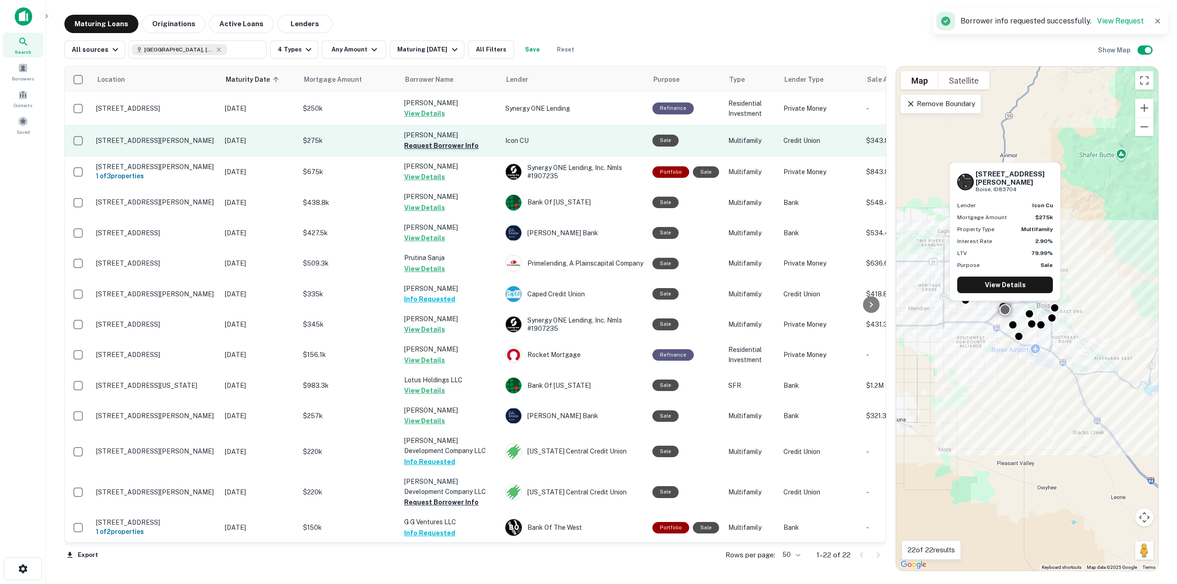
click at [455, 145] on button "Request Borrower Info" at bounding box center [441, 145] width 74 height 11
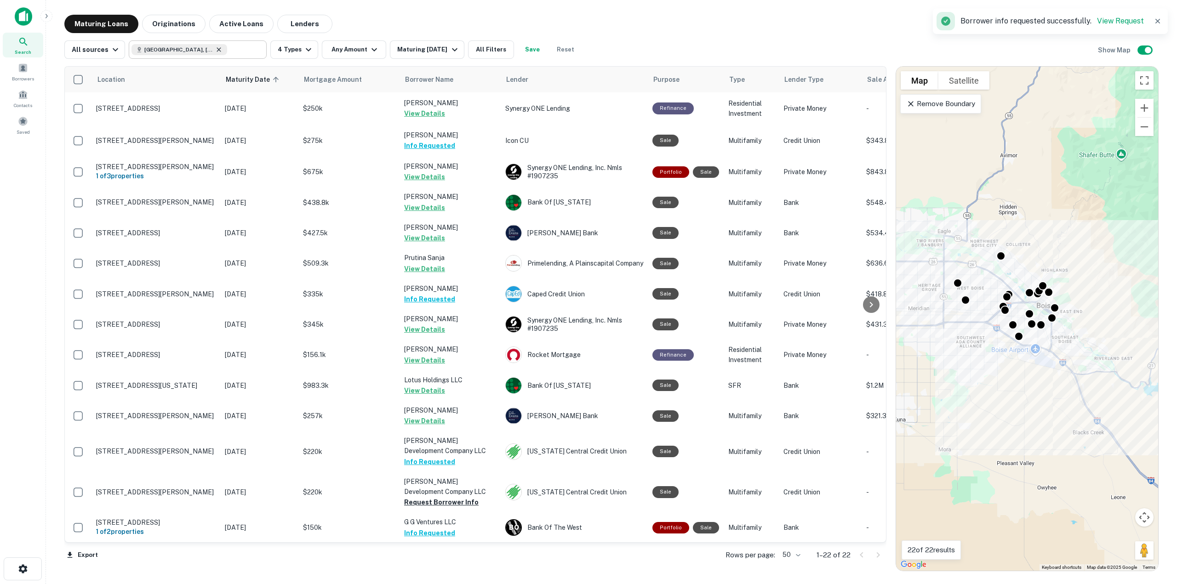
click at [217, 48] on icon at bounding box center [219, 49] width 4 height 4
type input "**********"
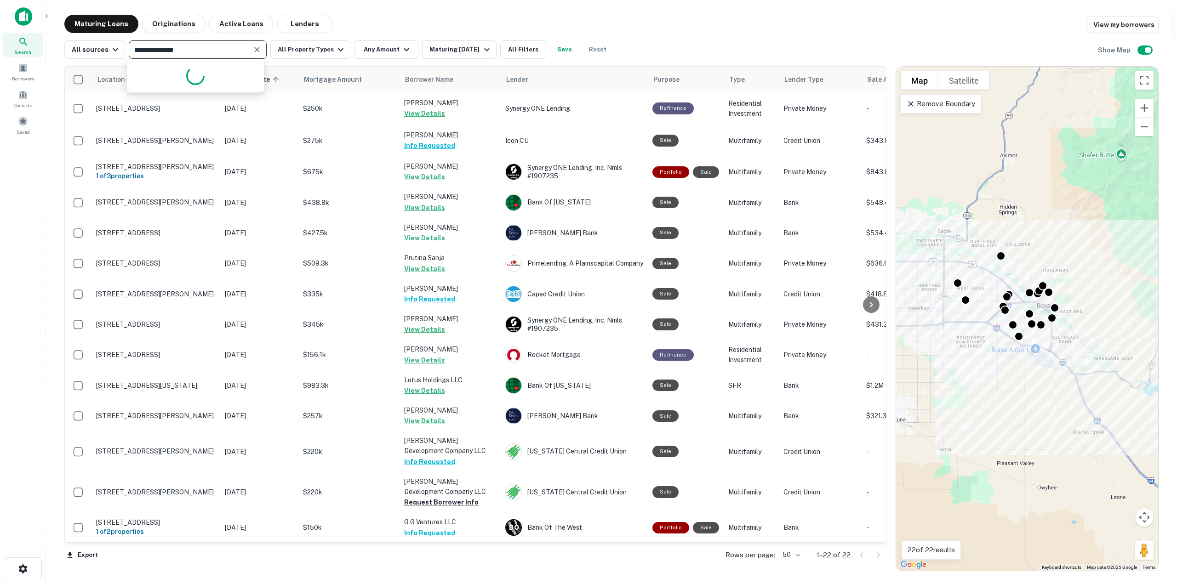
click at [257, 57] on div "**********" at bounding box center [198, 49] width 138 height 18
click at [256, 51] on icon "Clear" at bounding box center [256, 49] width 9 height 9
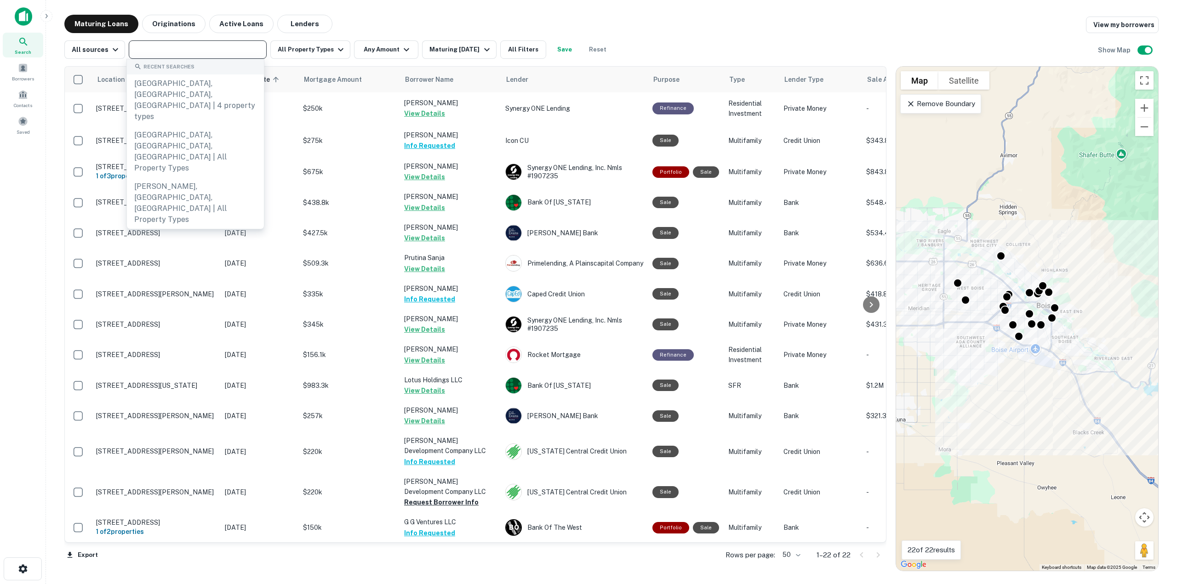
click at [194, 56] on div "​" at bounding box center [198, 49] width 138 height 18
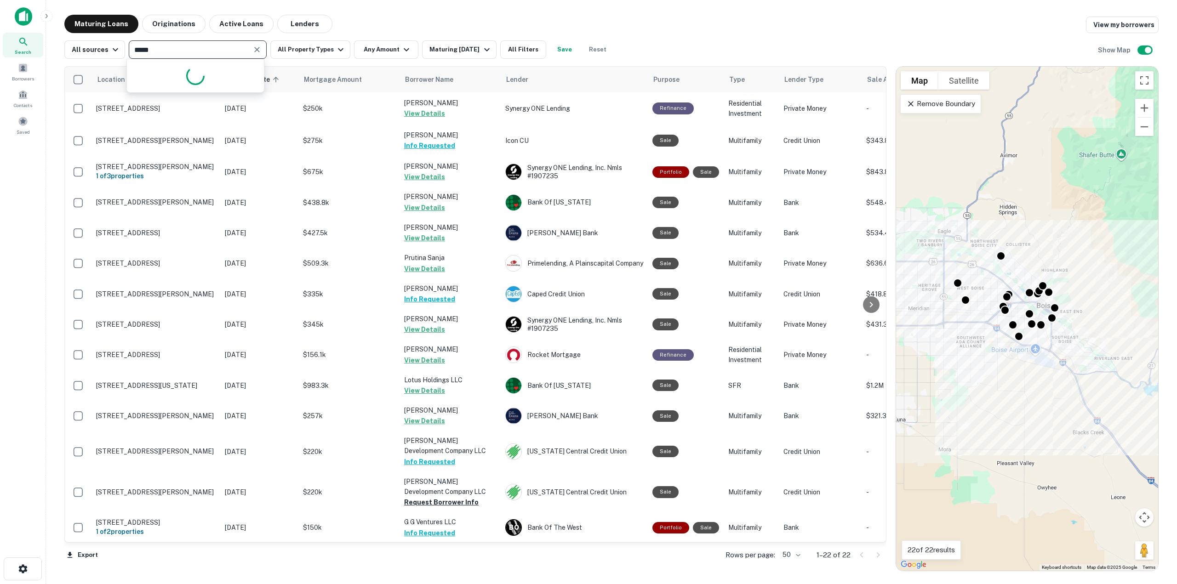
type input "******"
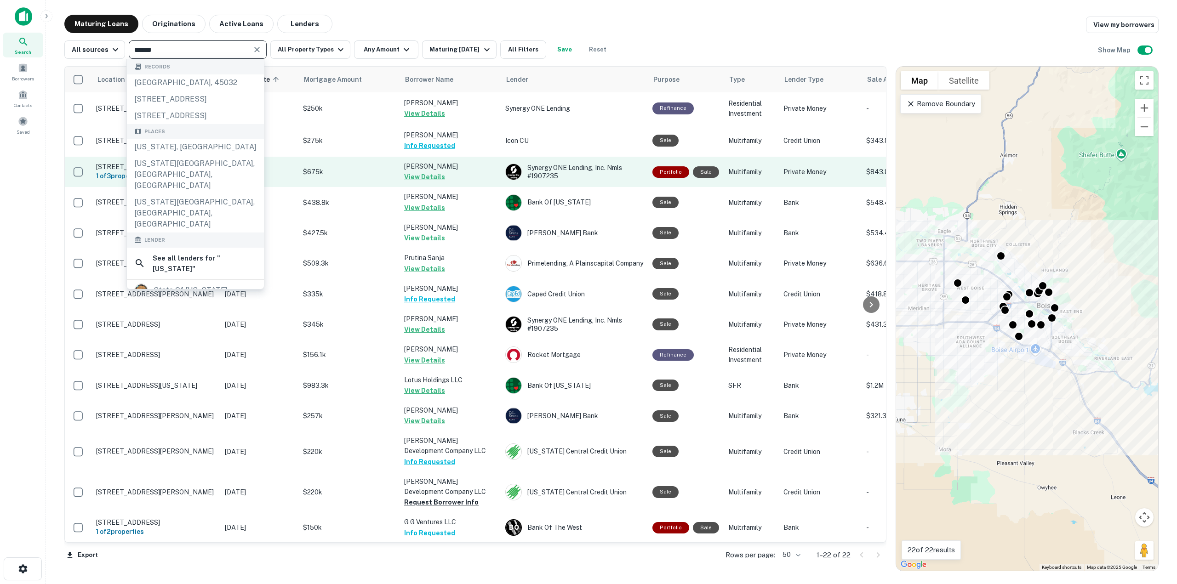
click at [183, 155] on div "[US_STATE], [GEOGRAPHIC_DATA]" at bounding box center [195, 147] width 137 height 17
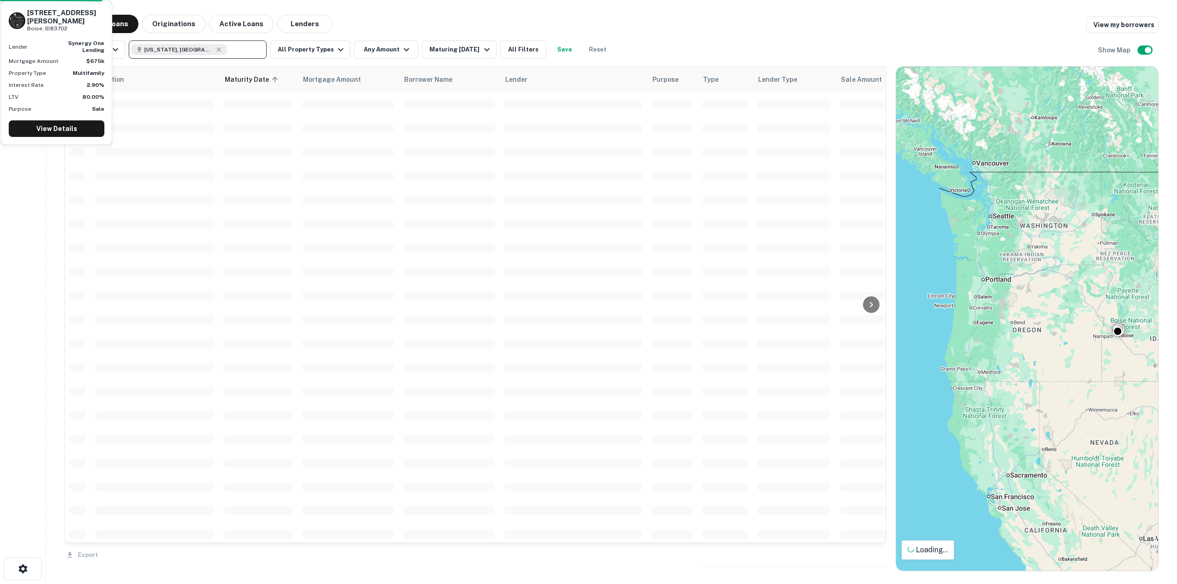
click at [215, 46] on icon at bounding box center [218, 49] width 7 height 7
click at [227, 49] on input "text" at bounding box center [244, 49] width 35 height 13
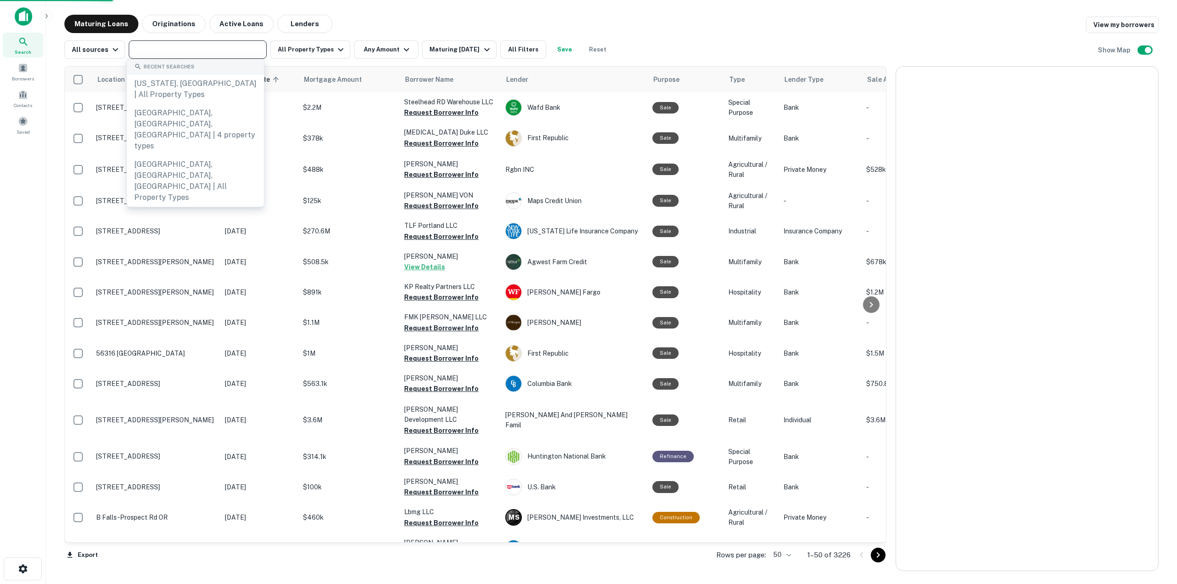
click at [181, 48] on input "text" at bounding box center [196, 49] width 131 height 13
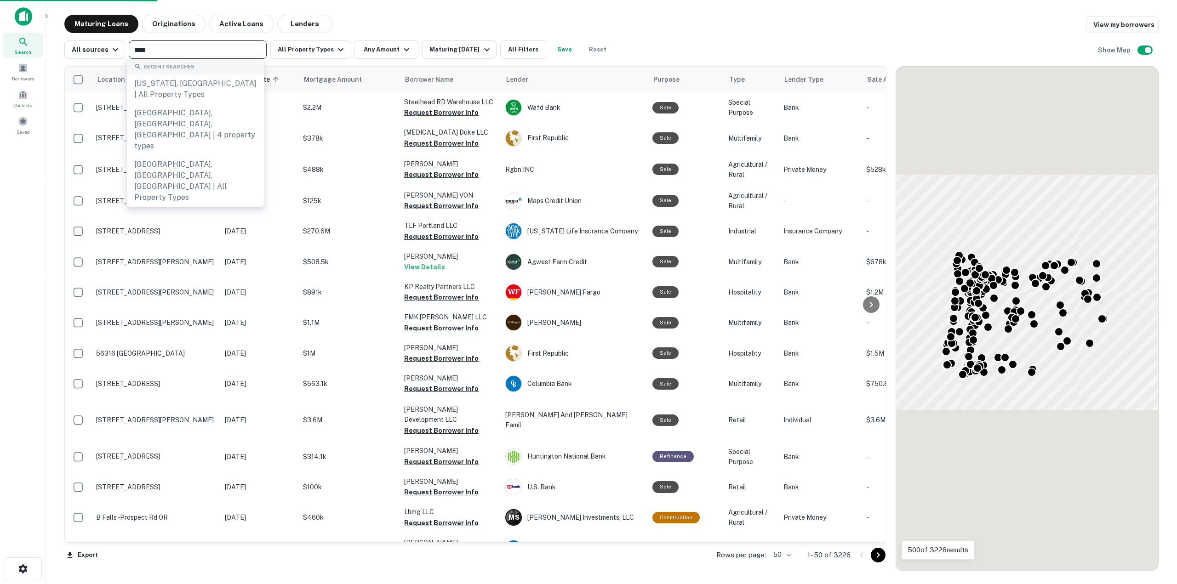
type input "*****"
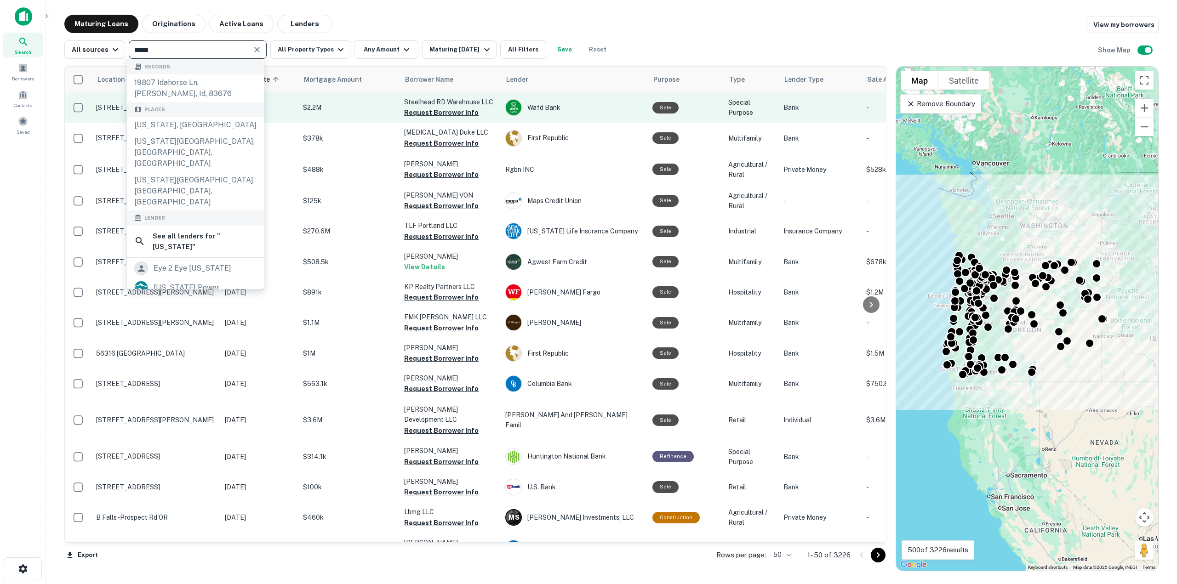
click at [180, 124] on div "[US_STATE], [GEOGRAPHIC_DATA]" at bounding box center [195, 125] width 137 height 17
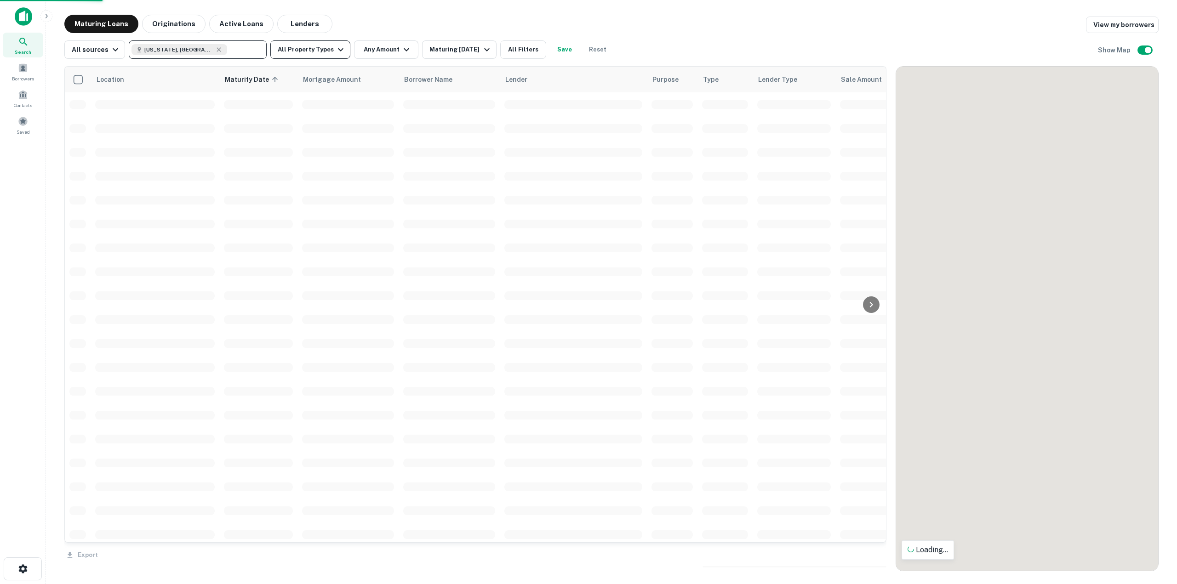
click at [335, 46] on icon "button" at bounding box center [340, 49] width 11 height 11
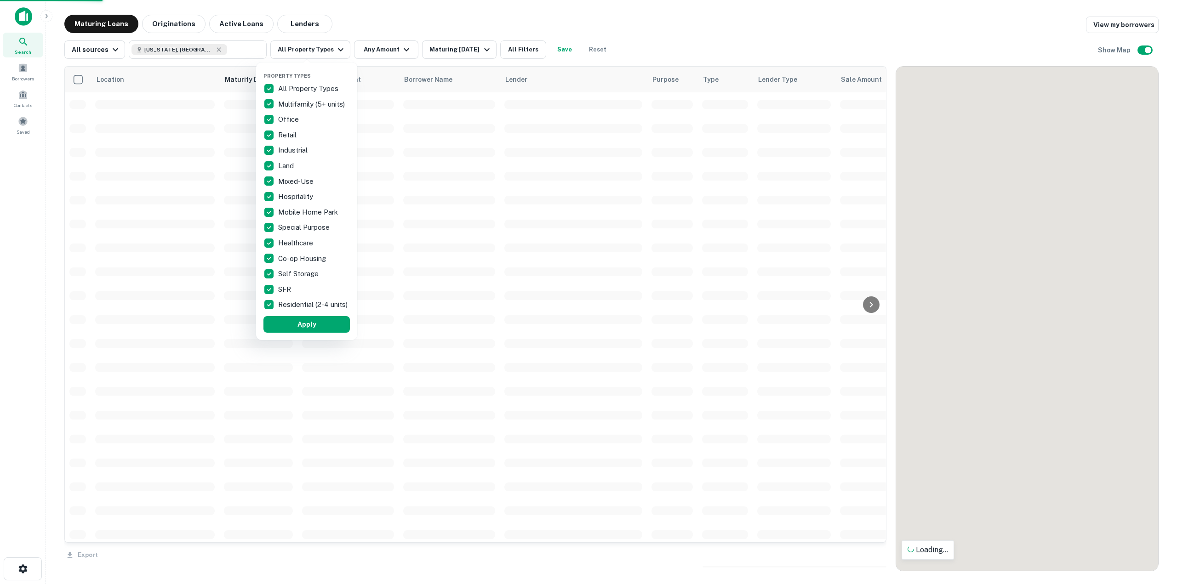
click at [333, 49] on div at bounding box center [588, 292] width 1177 height 584
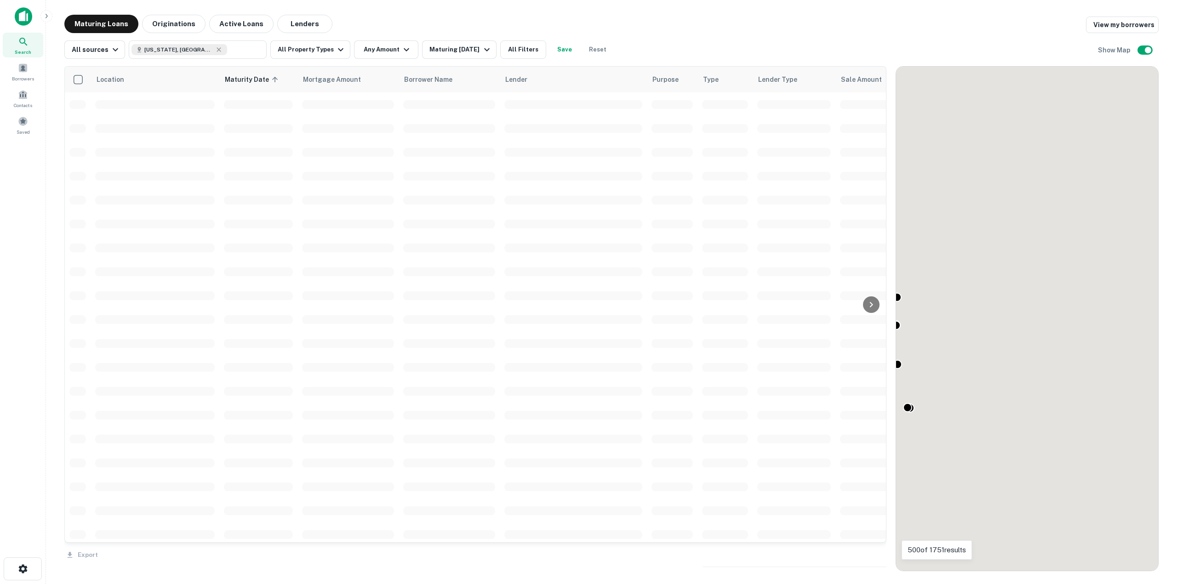
click at [319, 52] on div at bounding box center [588, 292] width 1177 height 584
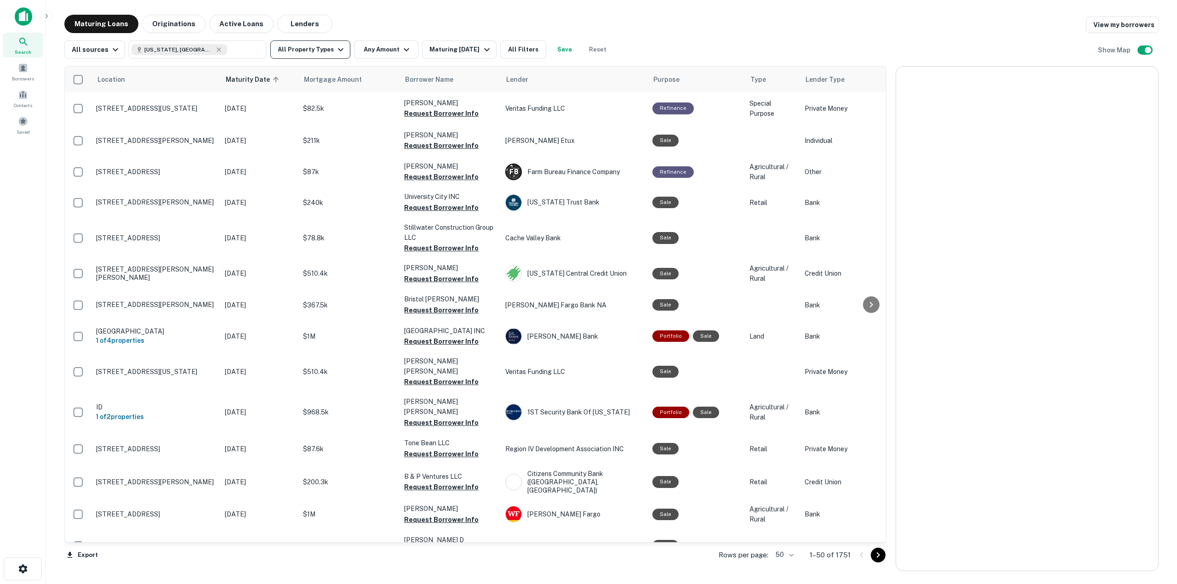
click at [335, 48] on icon "button" at bounding box center [340, 49] width 11 height 11
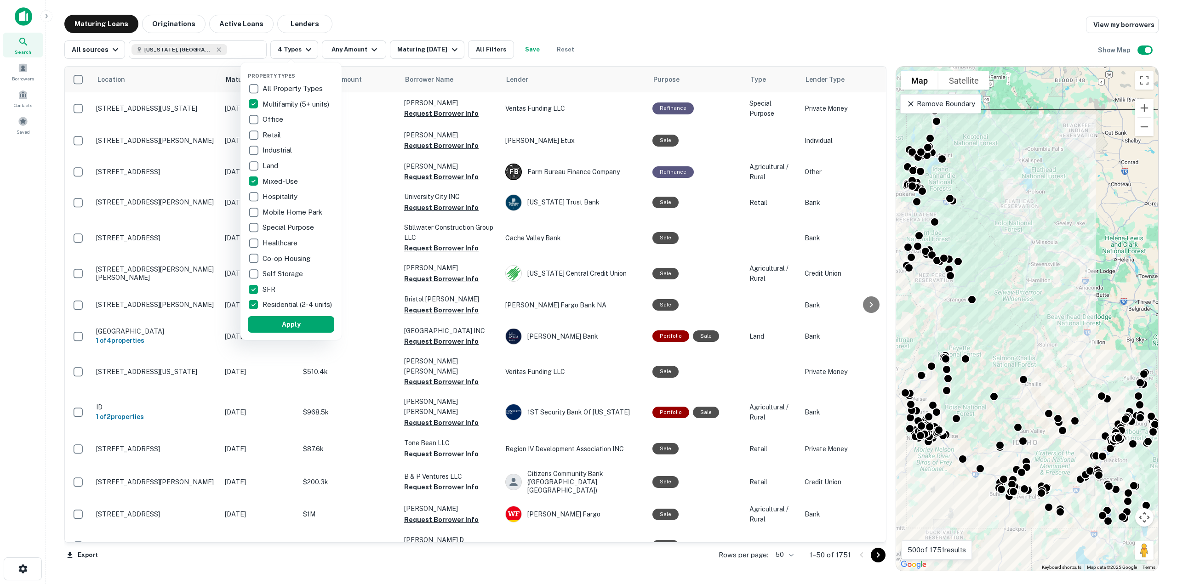
click at [445, 46] on div at bounding box center [588, 292] width 1177 height 584
click at [349, 33] on div at bounding box center [588, 292] width 1177 height 584
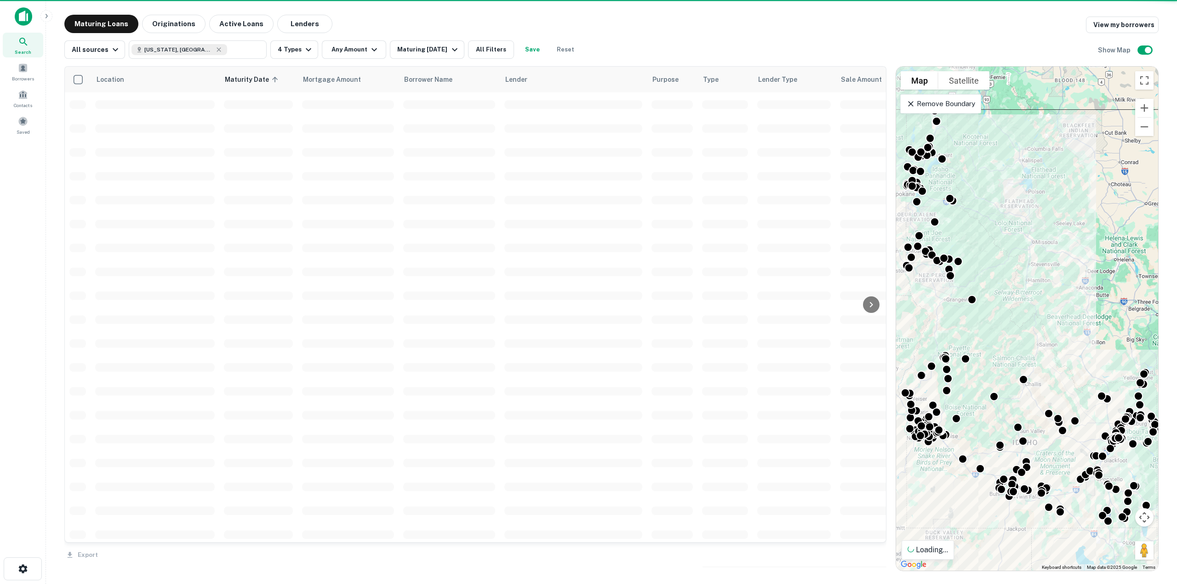
click at [444, 52] on div "Property Types All Property Types Multifamily (5+ units) Office Retail Industri…" at bounding box center [588, 292] width 1177 height 584
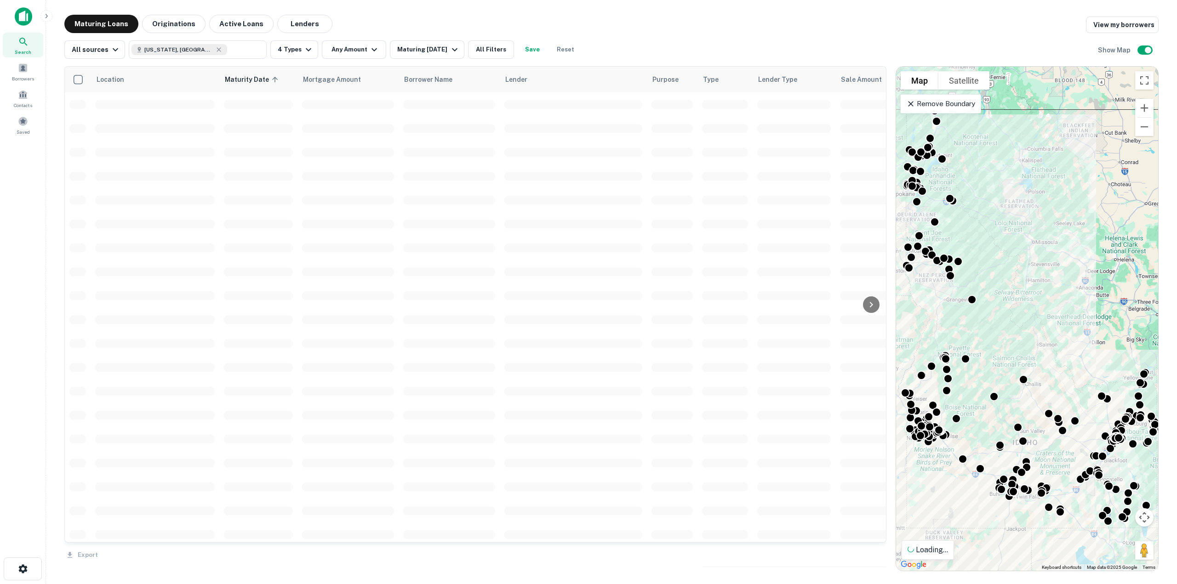
click at [462, 53] on div "Property Types All Property Types Multifamily (5+ units) Office Retail Industri…" at bounding box center [588, 292] width 1177 height 584
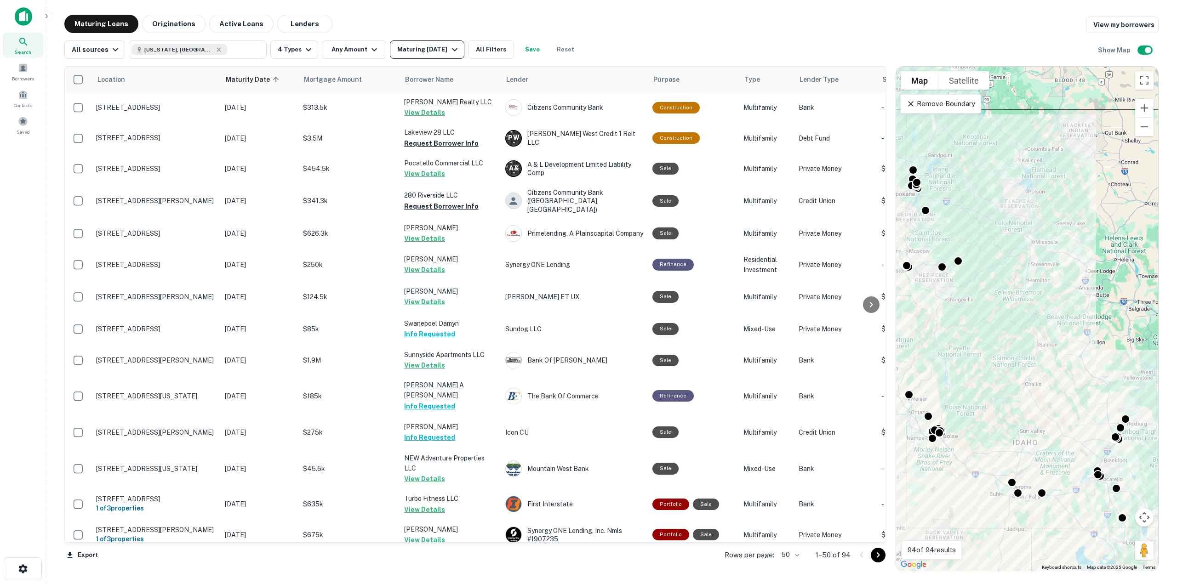
click at [455, 43] on button "Maturing [DATE]" at bounding box center [427, 49] width 74 height 18
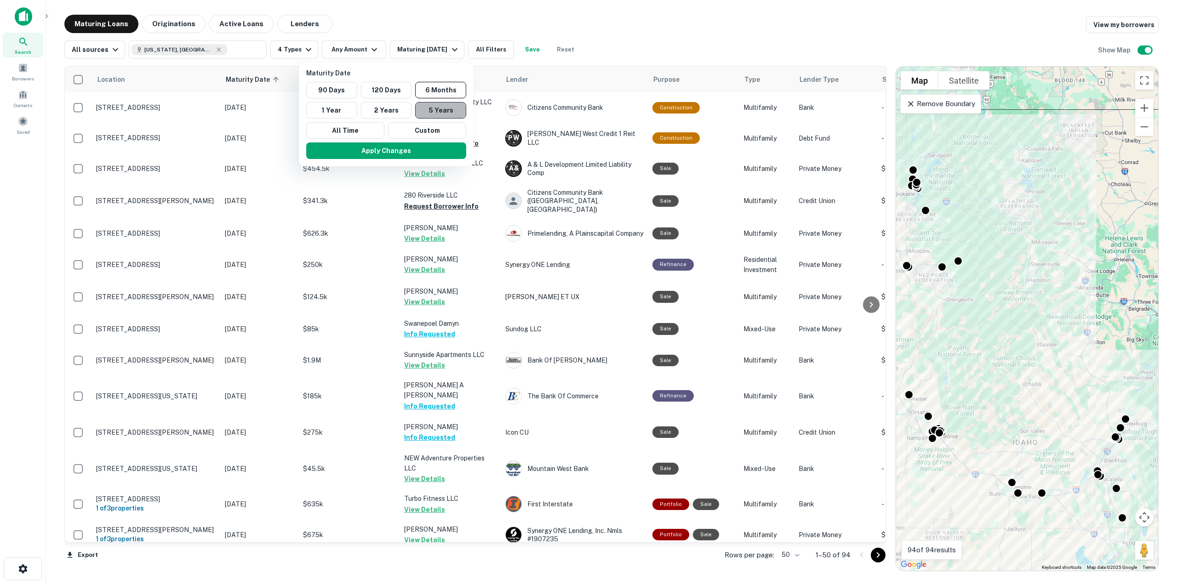
click at [445, 104] on button "5 Years" at bounding box center [440, 110] width 51 height 17
click at [445, 154] on button "Apply Changes" at bounding box center [381, 151] width 160 height 17
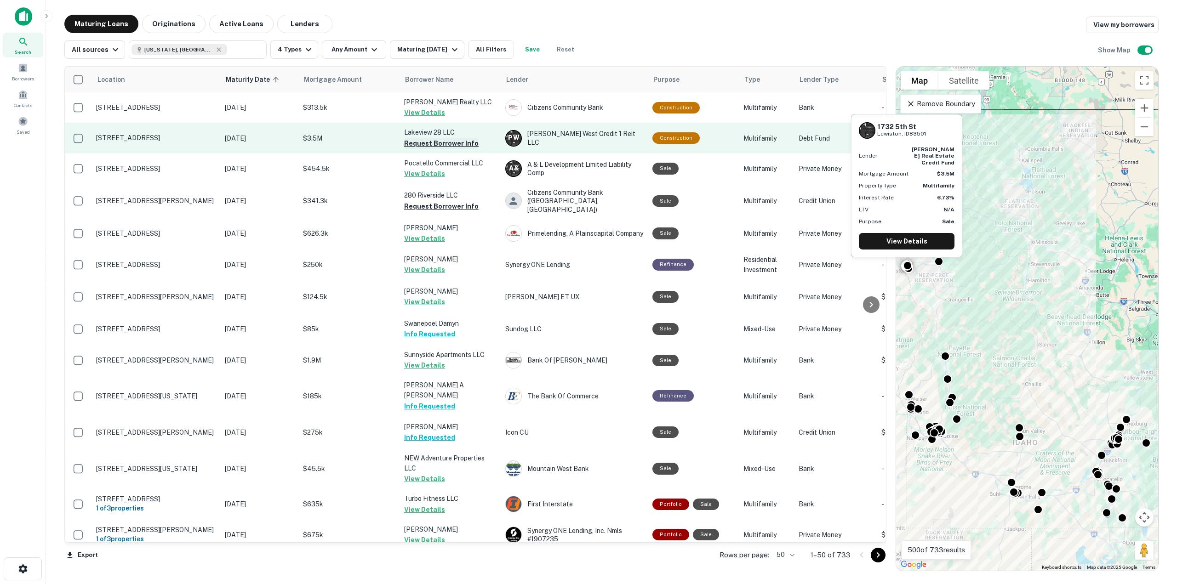
click at [462, 143] on button "Request Borrower Info" at bounding box center [441, 143] width 74 height 11
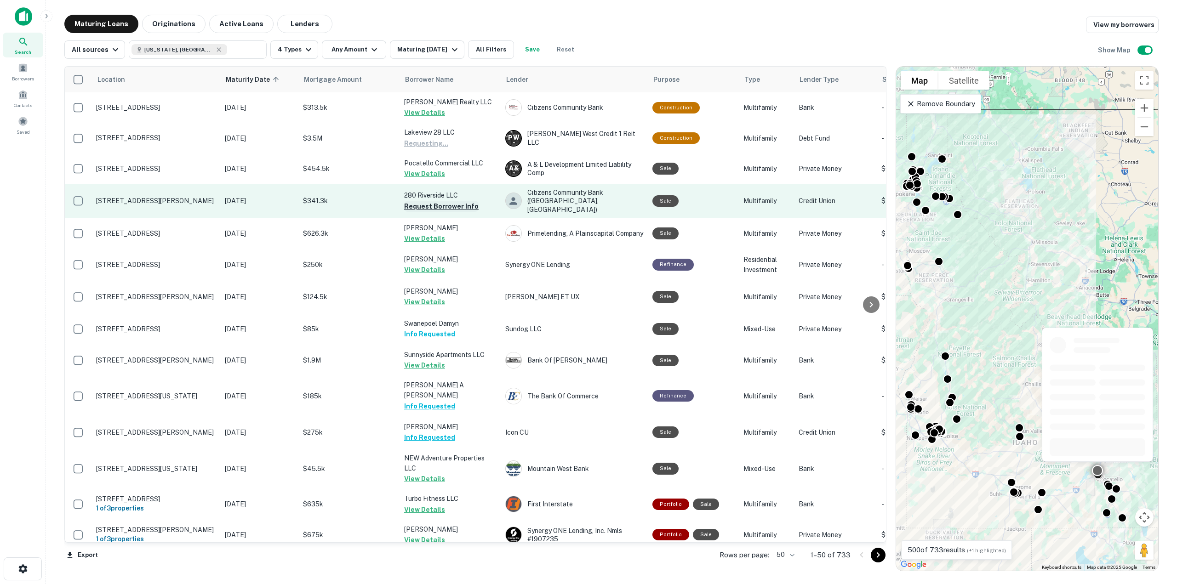
click at [448, 207] on button "Request Borrower Info" at bounding box center [441, 206] width 74 height 11
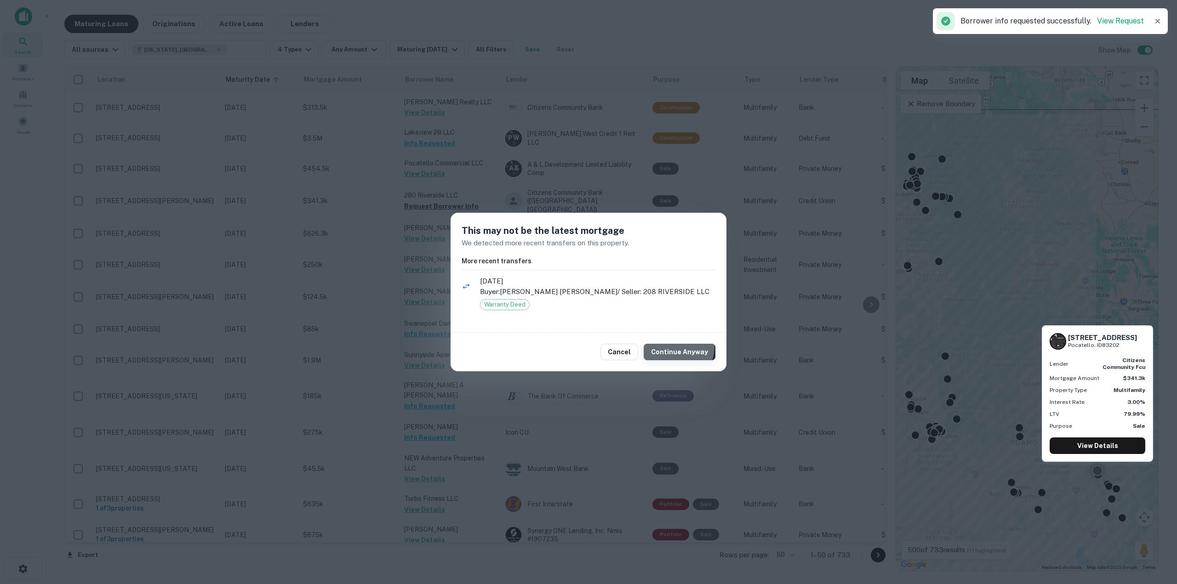
click at [669, 346] on button "Continue Anyway" at bounding box center [680, 352] width 72 height 17
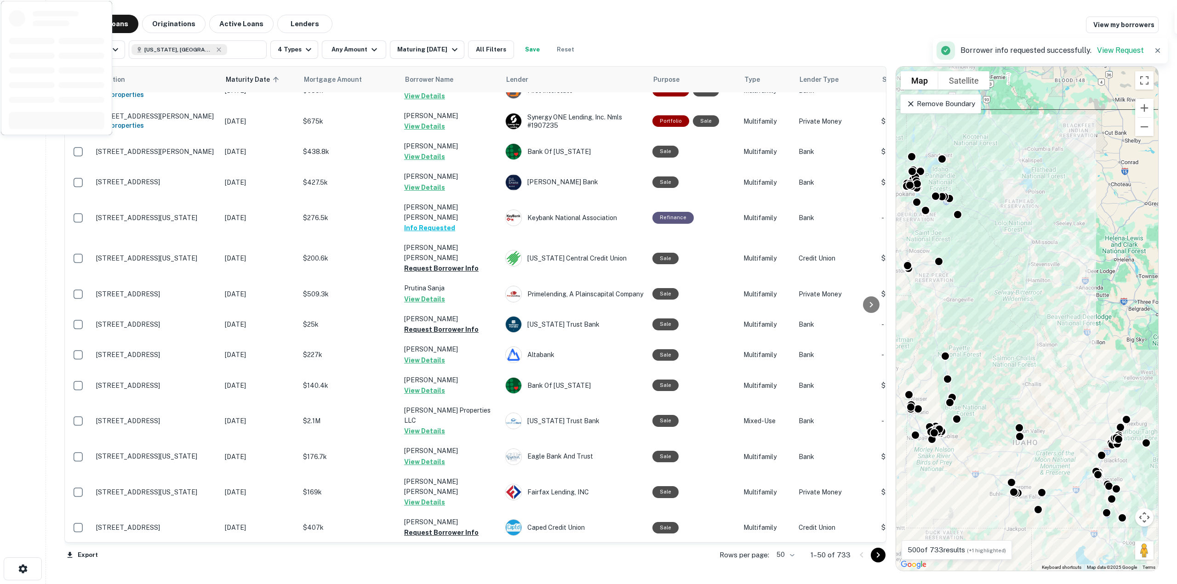
scroll to position [552, 0]
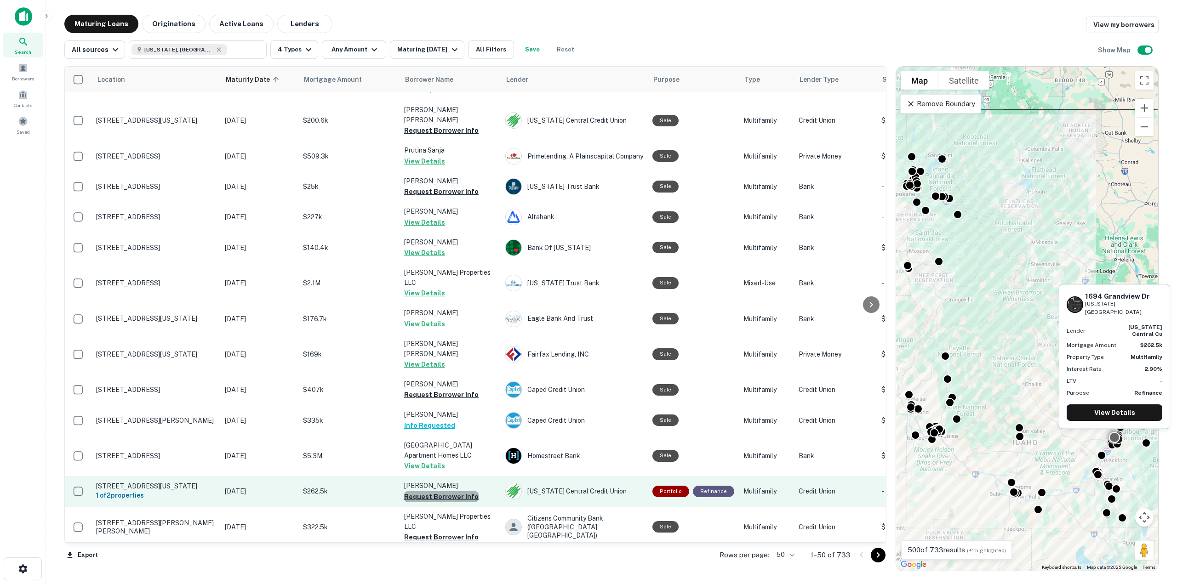
click at [465, 491] on button "Request Borrower Info" at bounding box center [441, 496] width 74 height 11
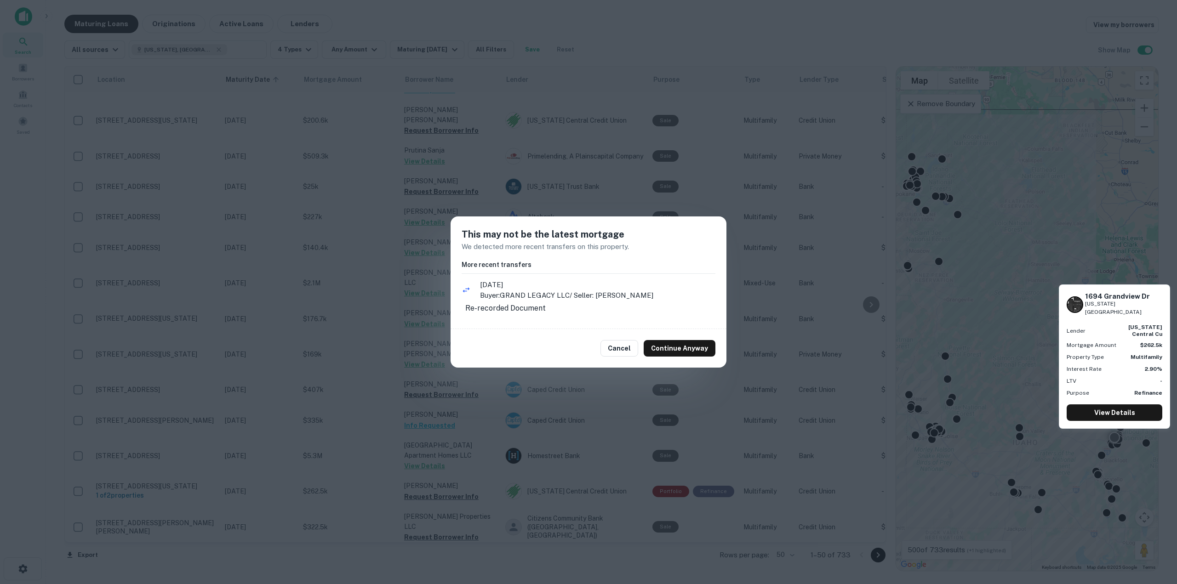
click at [685, 365] on div "Cancel Continue Anyway" at bounding box center [589, 348] width 276 height 39
click at [671, 353] on button "Continue Anyway" at bounding box center [680, 348] width 72 height 17
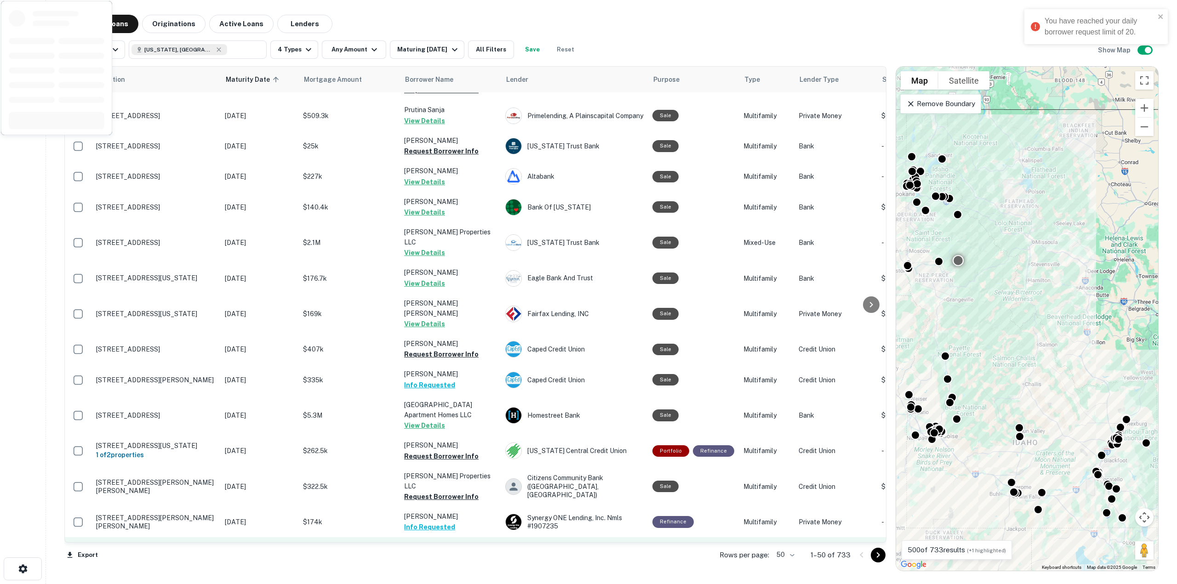
scroll to position [644, 0]
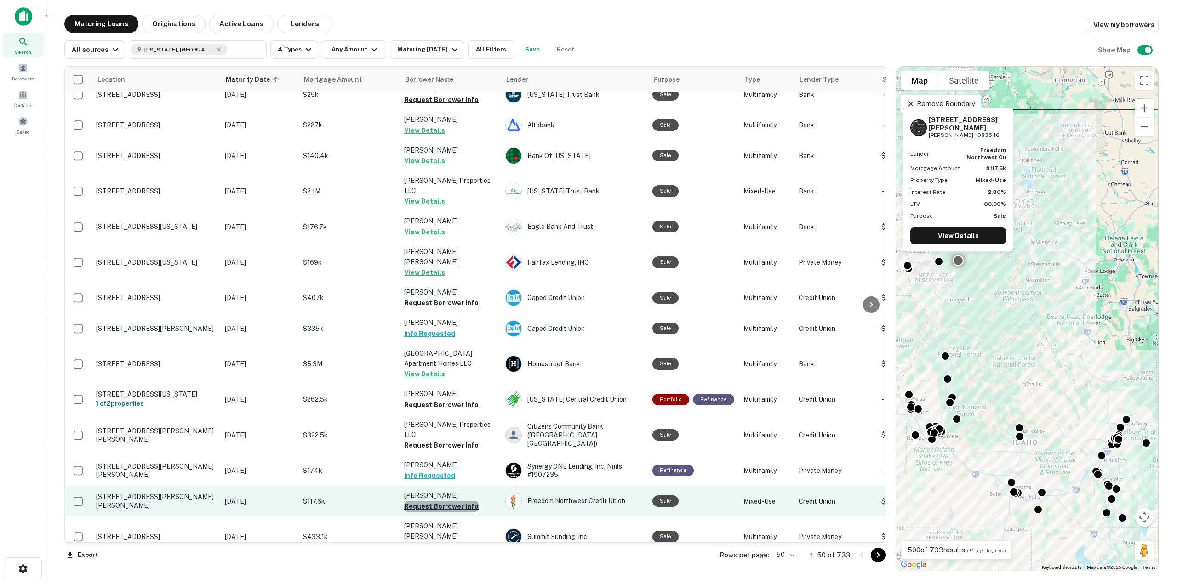
click at [459, 501] on button "Request Borrower Info" at bounding box center [441, 506] width 74 height 11
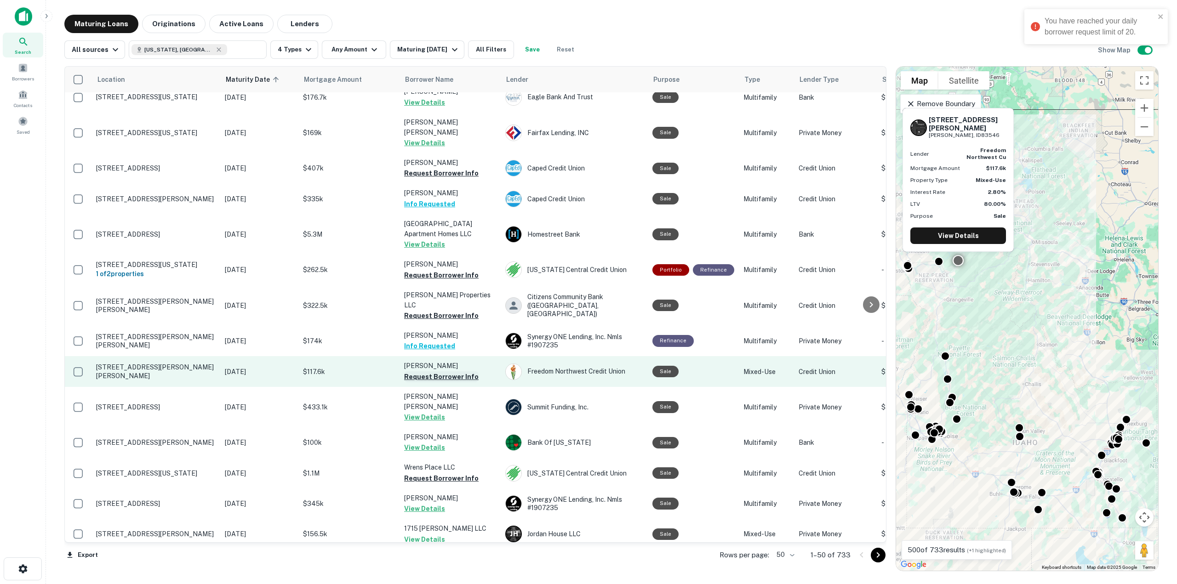
scroll to position [782, 0]
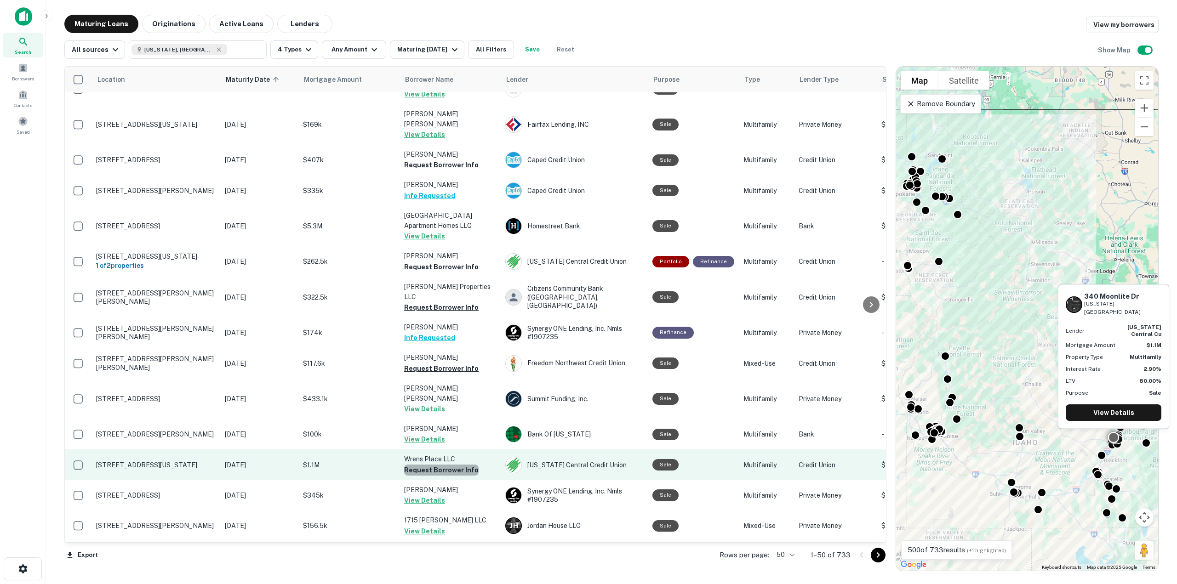
click at [451, 465] on button "Request Borrower Info" at bounding box center [441, 470] width 74 height 11
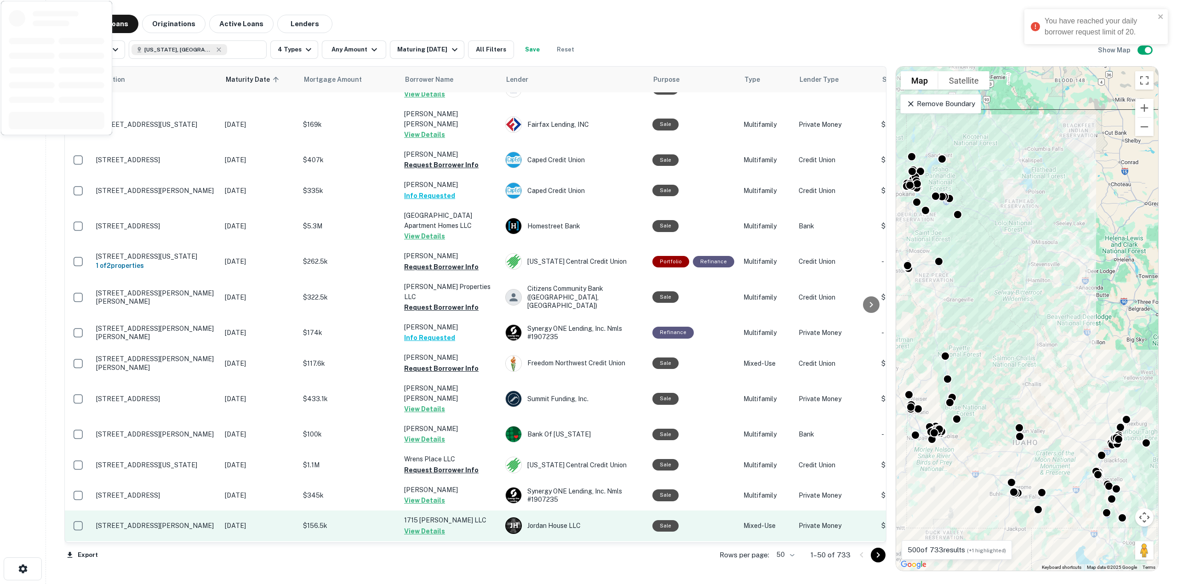
scroll to position [873, 0]
